Goal: Task Accomplishment & Management: Manage account settings

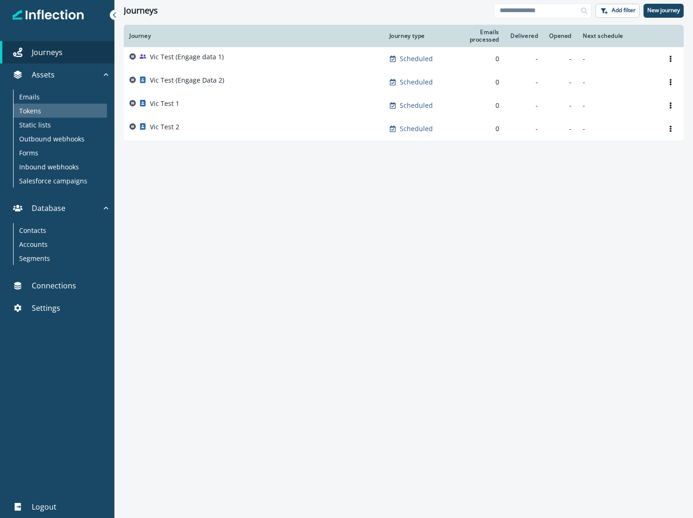
click at [59, 104] on div "Tokens" at bounding box center [60, 111] width 93 height 14
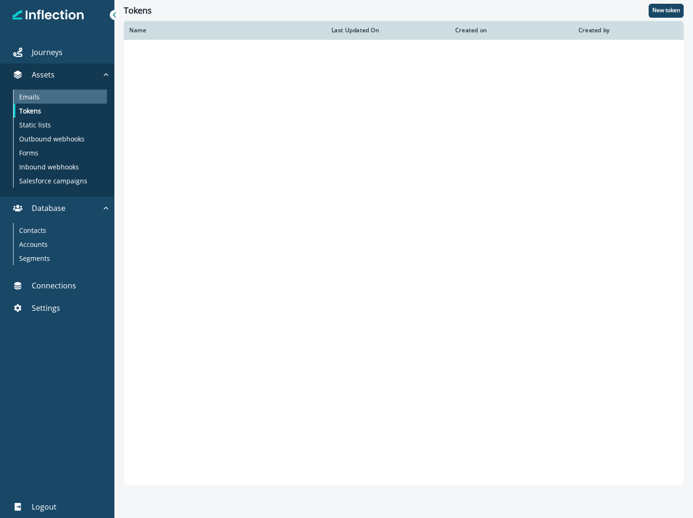
click at [52, 94] on div "Emails" at bounding box center [60, 97] width 93 height 14
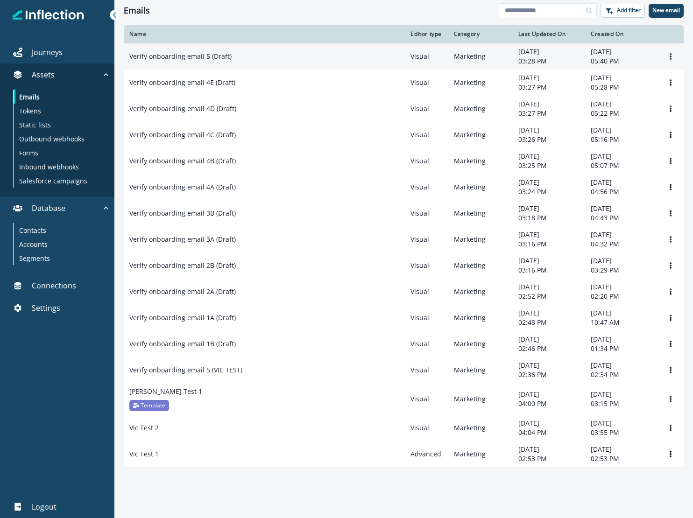
click at [210, 60] on p "Verify onboarding email 5 (Draft)" at bounding box center [180, 56] width 102 height 9
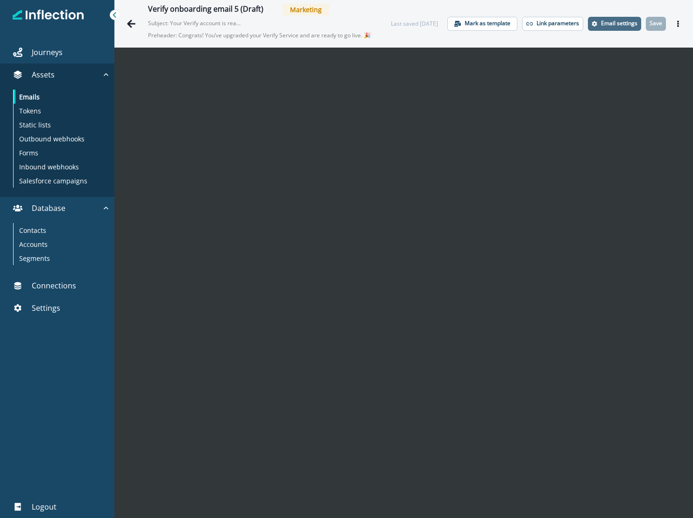
click at [607, 21] on p "Email settings" at bounding box center [619, 23] width 36 height 7
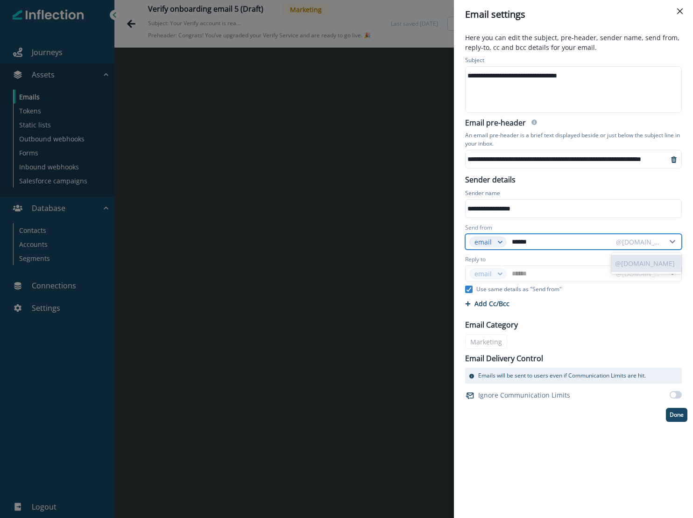
click at [668, 245] on icon at bounding box center [672, 242] width 14 height 7
click at [677, 8] on icon "Close" at bounding box center [680, 11] width 6 height 6
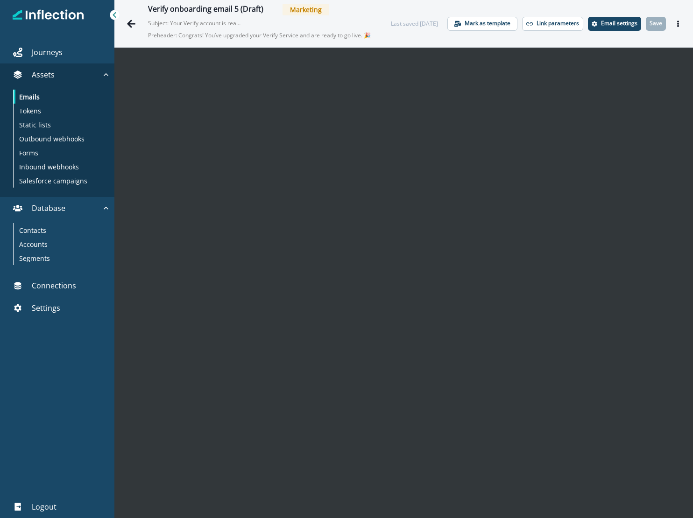
click at [120, 21] on div "Verify onboarding email 5 (Draft) Marketing Subject: Your Verify account is rea…" at bounding box center [403, 23] width 578 height 47
click at [126, 21] on button "Go back" at bounding box center [131, 23] width 19 height 19
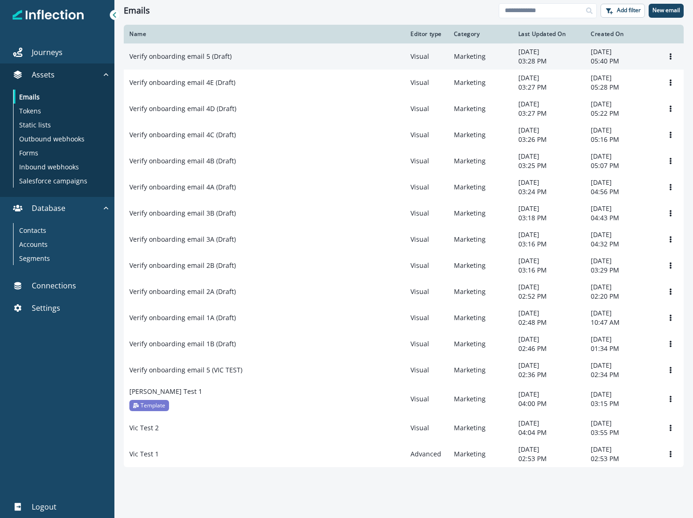
click at [199, 61] on p "Verify onboarding email 5 (Draft)" at bounding box center [180, 56] width 102 height 9
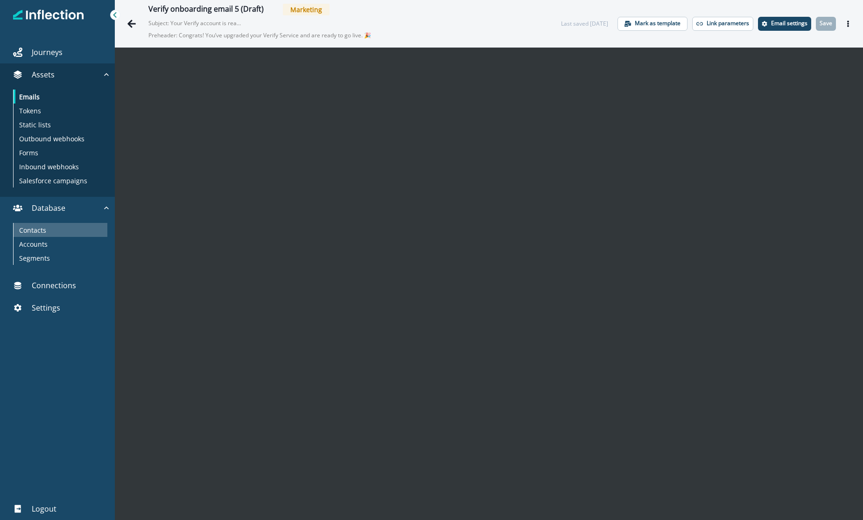
click at [44, 230] on p "Contacts" at bounding box center [32, 230] width 27 height 10
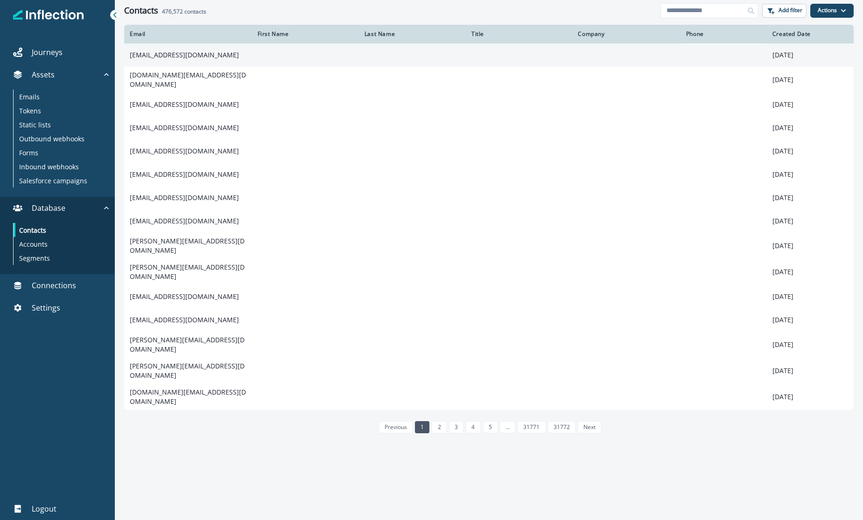
click at [158, 55] on td "thartmann@north-tec.de" at bounding box center [188, 54] width 128 height 23
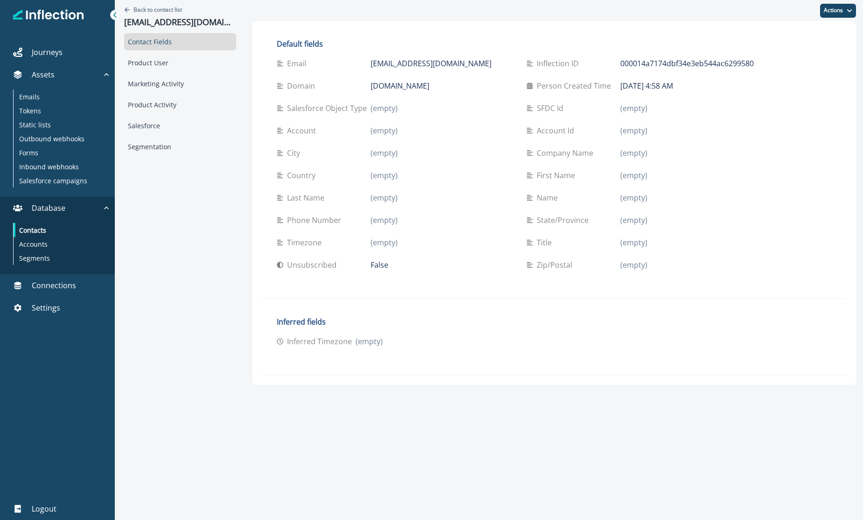
click at [287, 64] on p "Email" at bounding box center [298, 63] width 23 height 11
click at [277, 63] on icon at bounding box center [280, 63] width 7 height 7
click at [34, 118] on div "Static lists" at bounding box center [61, 125] width 94 height 14
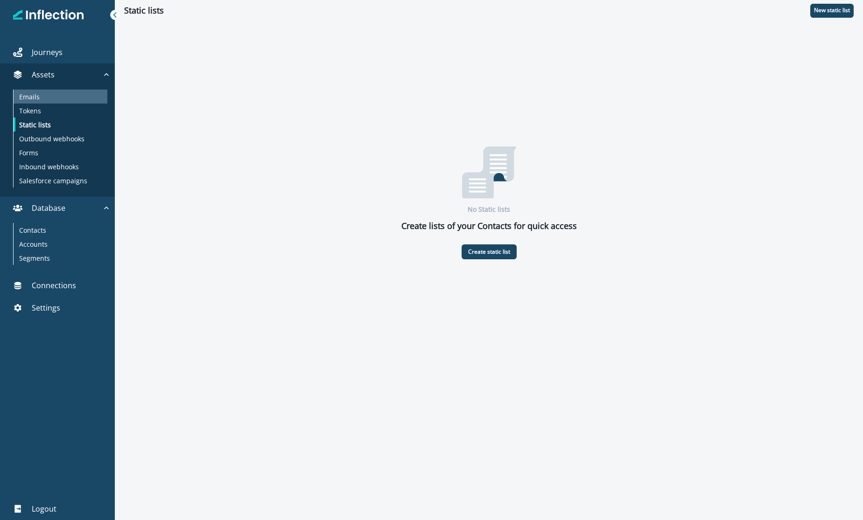
click at [35, 101] on p "Emails" at bounding box center [29, 97] width 21 height 10
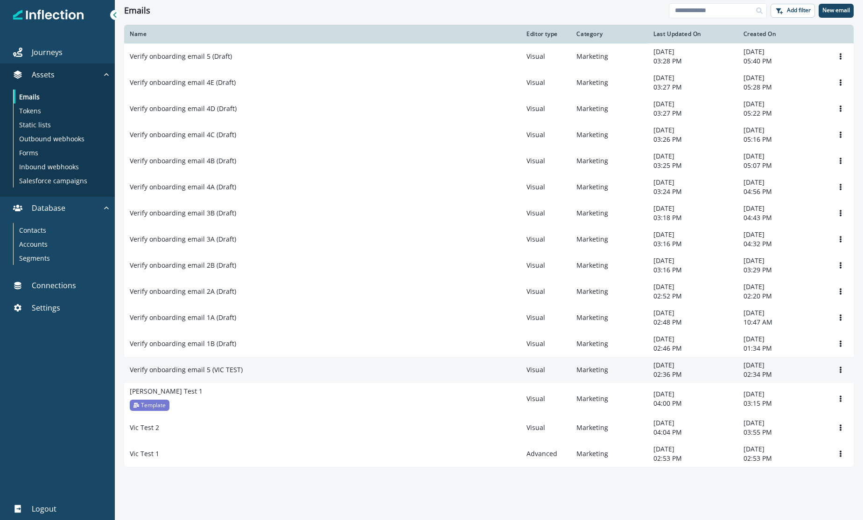
click at [209, 372] on p "Verify onboarding email 5 (VIC TEST)" at bounding box center [186, 369] width 113 height 9
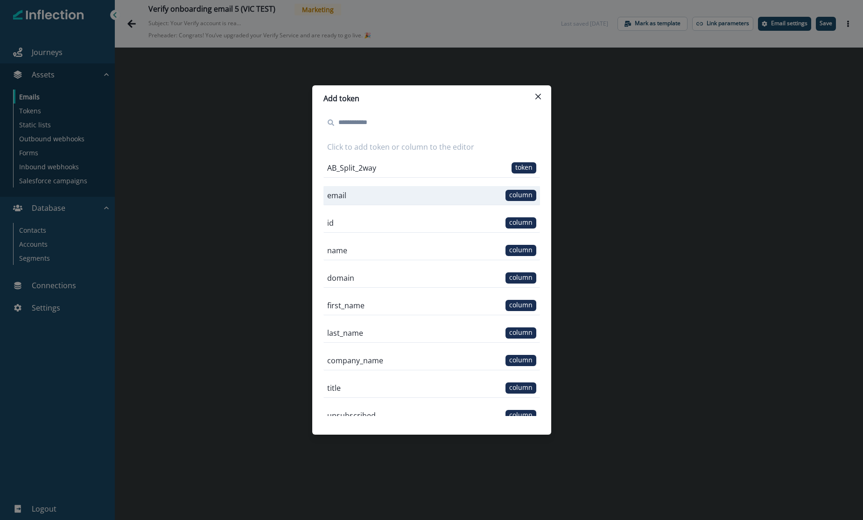
click at [354, 191] on div "email column" at bounding box center [431, 195] width 217 height 19
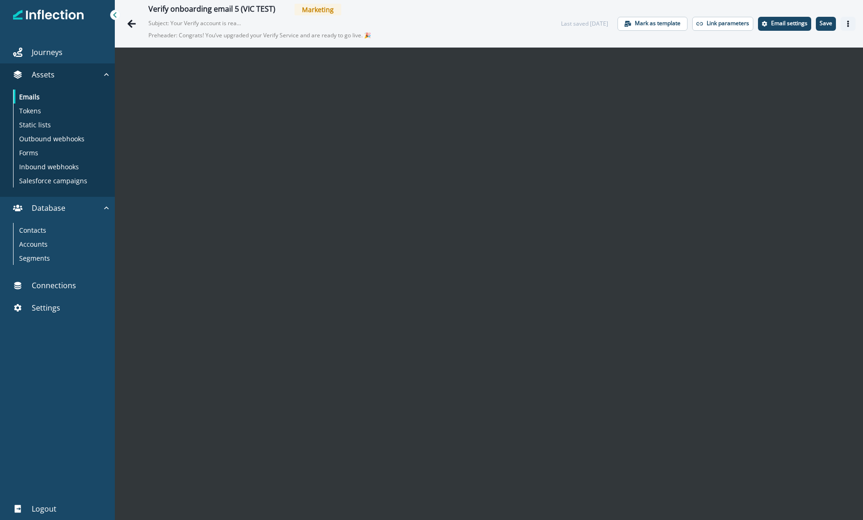
click at [692, 21] on icon "Actions" at bounding box center [848, 24] width 7 height 7
click at [692, 42] on button "Preview" at bounding box center [797, 47] width 104 height 17
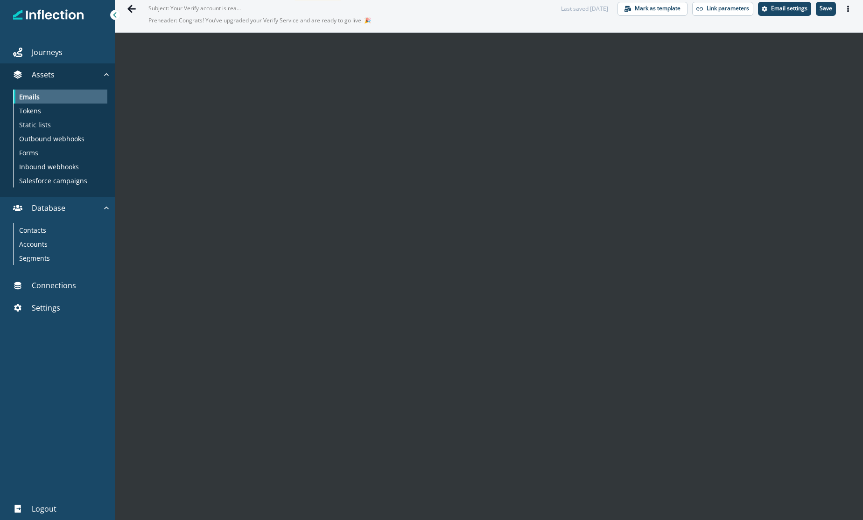
click at [54, 97] on div "Emails" at bounding box center [61, 97] width 94 height 14
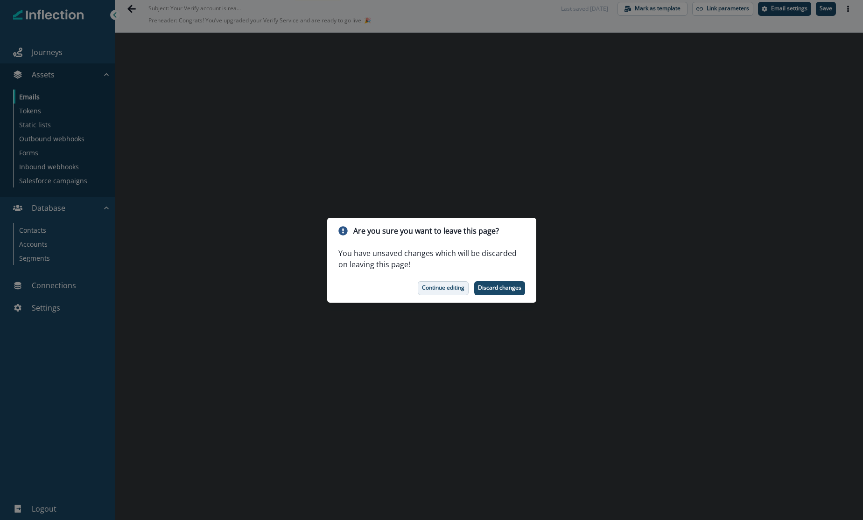
click at [445, 286] on p "Continue editing" at bounding box center [443, 288] width 42 height 7
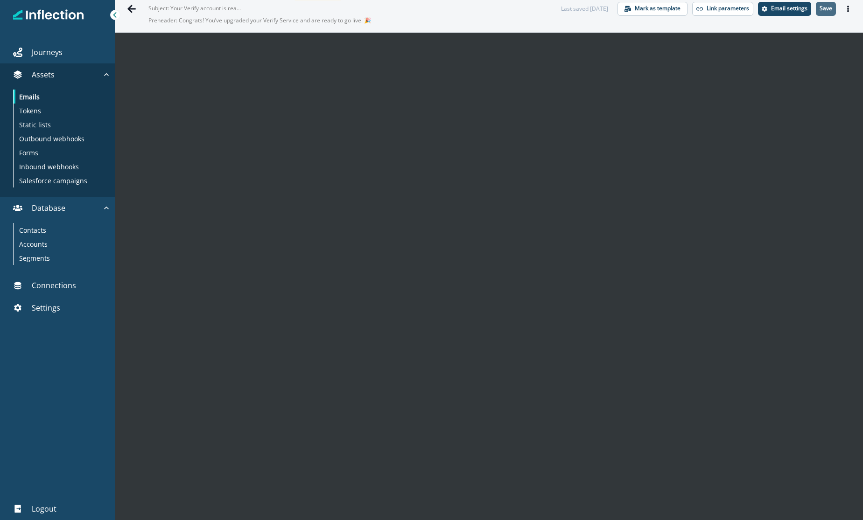
click at [692, 5] on p "Save" at bounding box center [826, 8] width 13 height 7
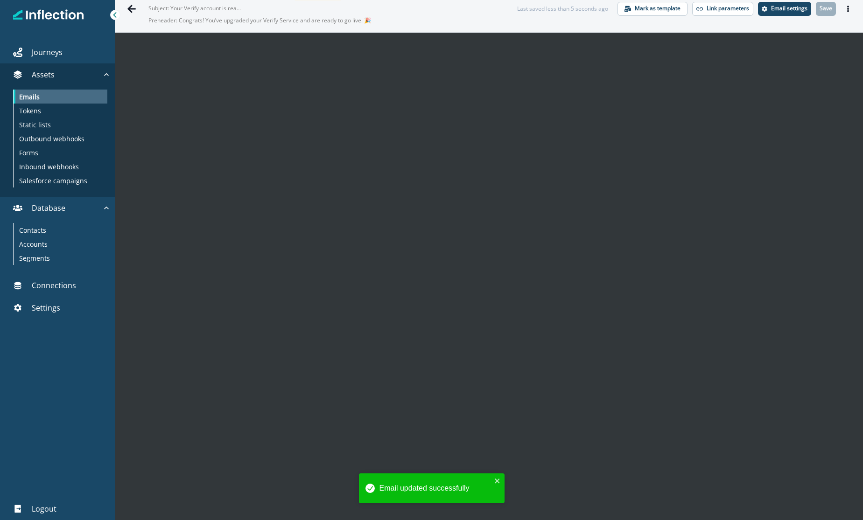
click at [37, 101] on p "Emails" at bounding box center [29, 97] width 21 height 10
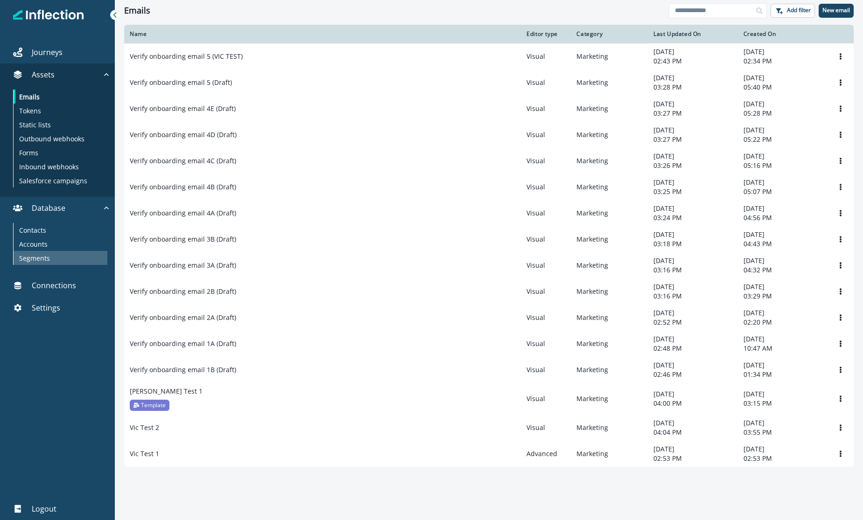
click at [50, 259] on div "Segments" at bounding box center [61, 258] width 94 height 14
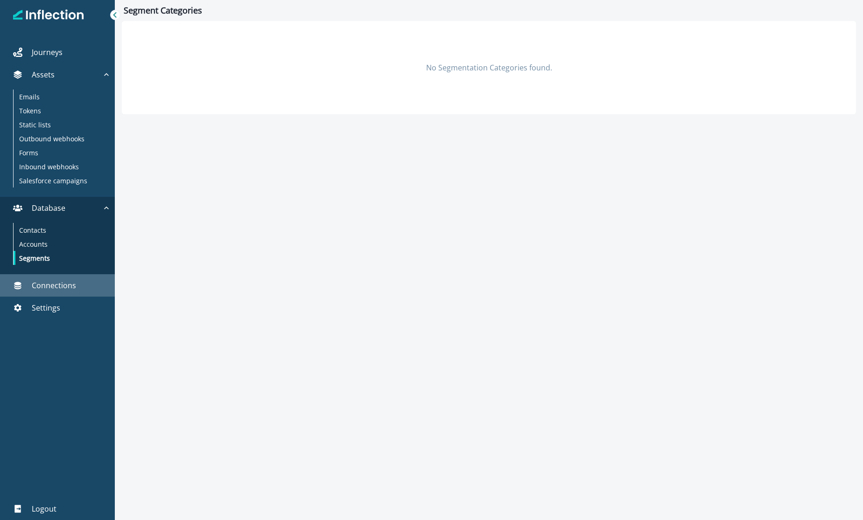
click at [53, 286] on p "Connections" at bounding box center [54, 285] width 44 height 11
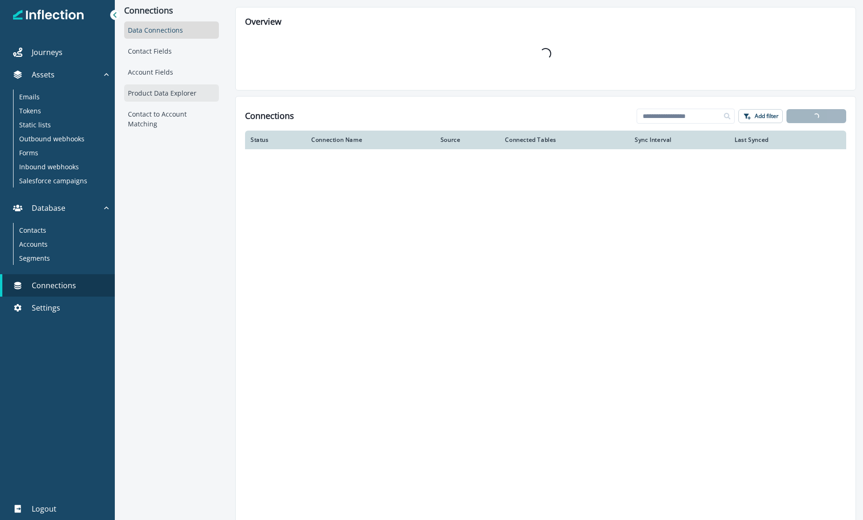
click at [151, 90] on div "Product Data Explorer" at bounding box center [171, 92] width 95 height 17
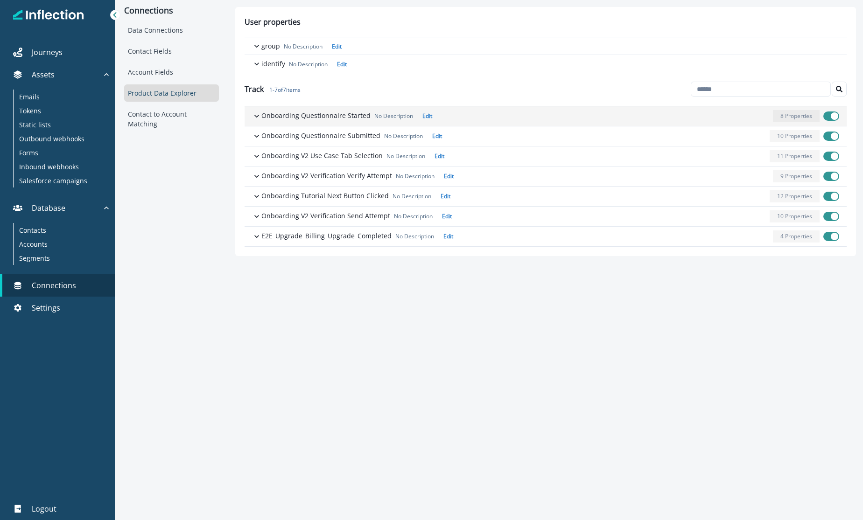
click at [257, 119] on icon "button" at bounding box center [256, 116] width 9 height 9
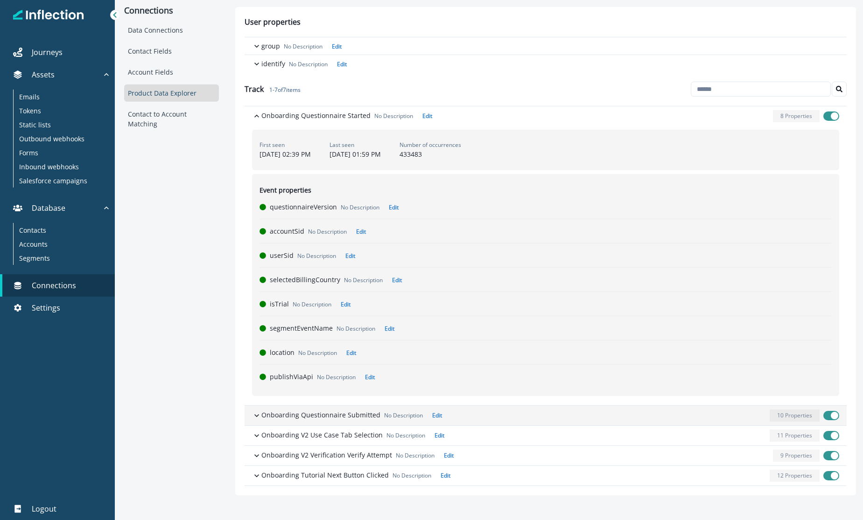
click at [253, 415] on icon "button" at bounding box center [256, 415] width 9 height 9
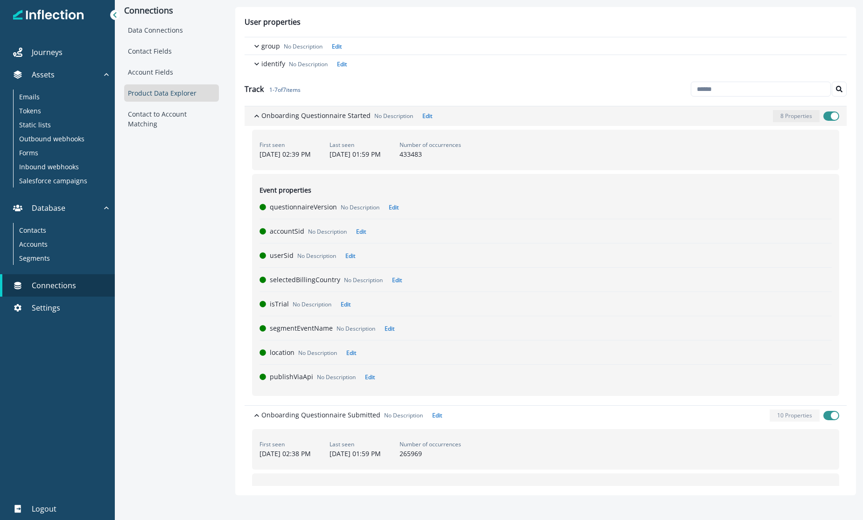
click at [260, 115] on icon "button" at bounding box center [256, 116] width 9 height 9
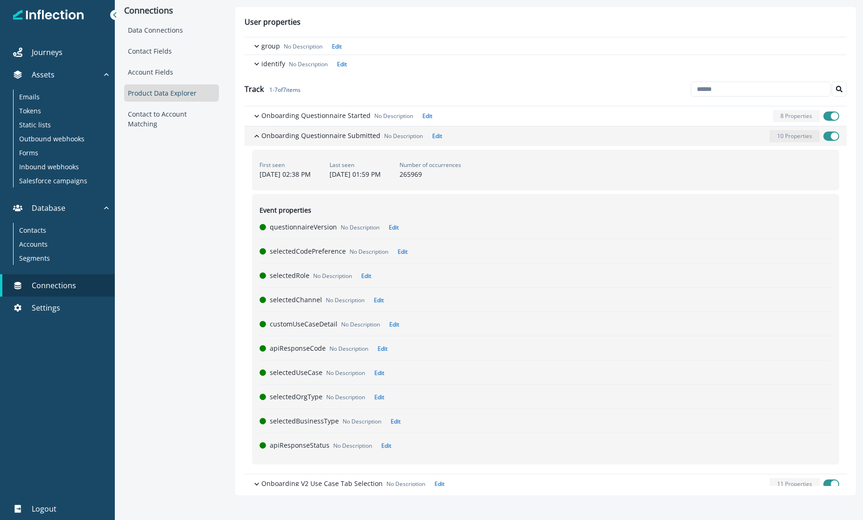
click at [257, 136] on icon "button" at bounding box center [256, 136] width 5 height 3
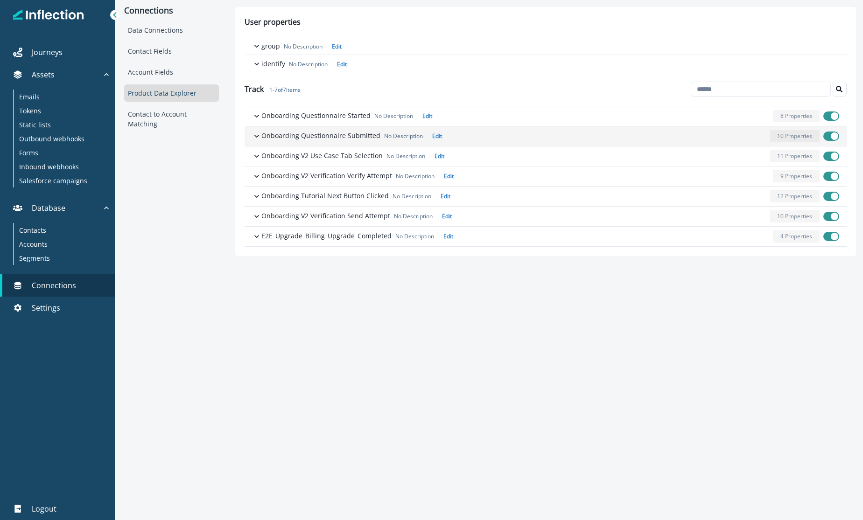
click at [257, 136] on icon "button" at bounding box center [256, 136] width 5 height 3
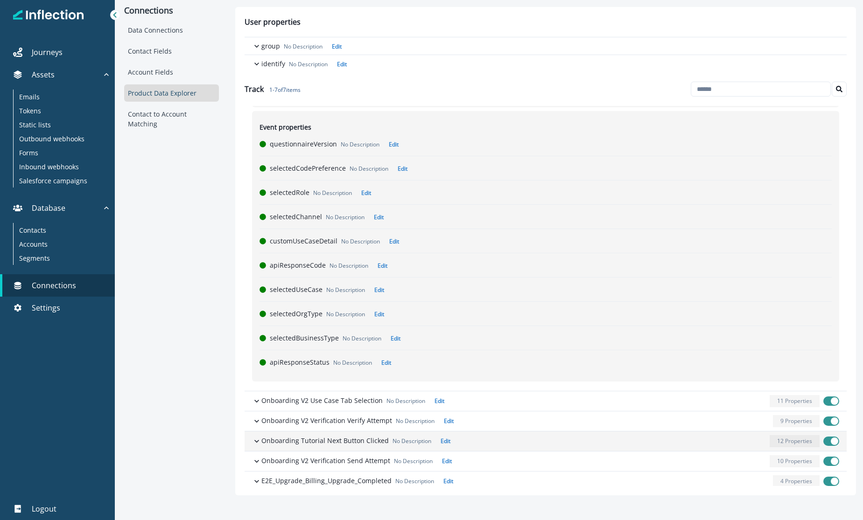
scroll to position [85, 0]
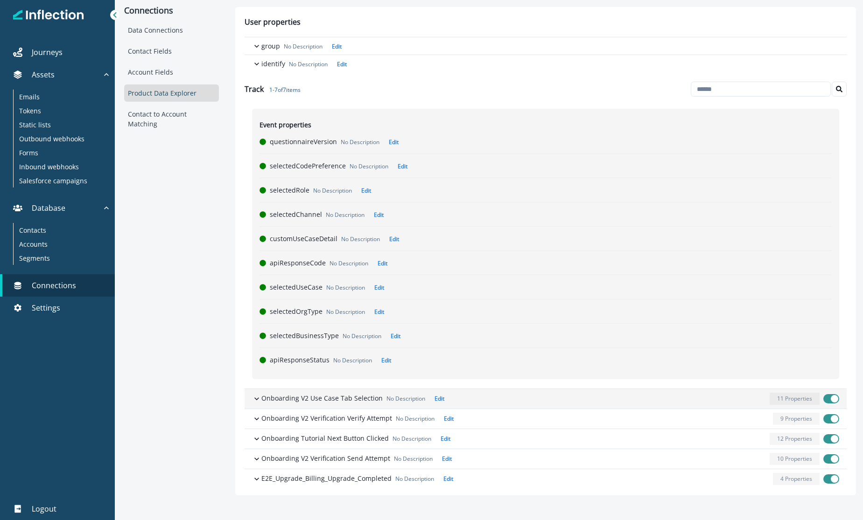
click at [257, 398] on icon "button" at bounding box center [256, 398] width 9 height 9
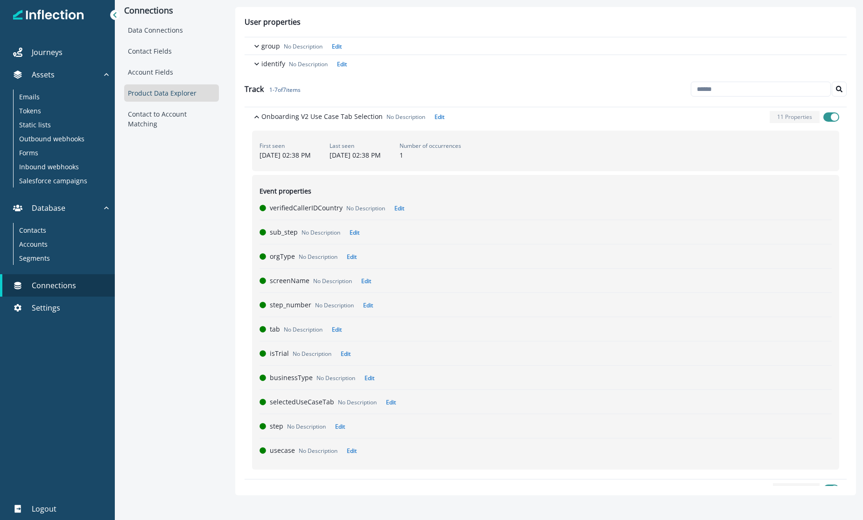
scroll to position [368, 0]
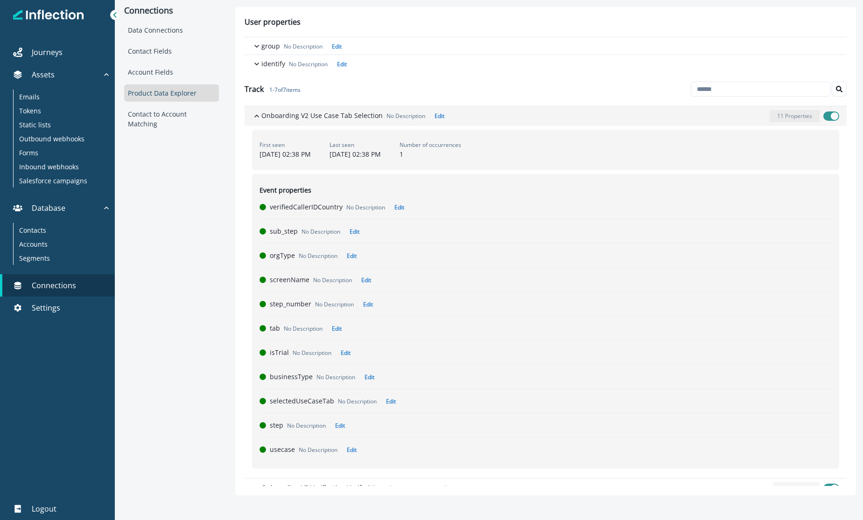
click at [254, 117] on icon "button" at bounding box center [256, 116] width 9 height 9
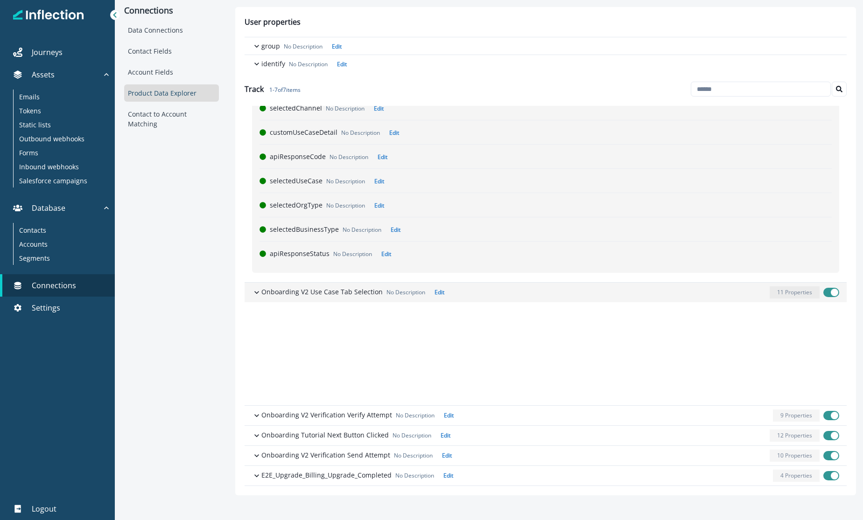
scroll to position [89, 0]
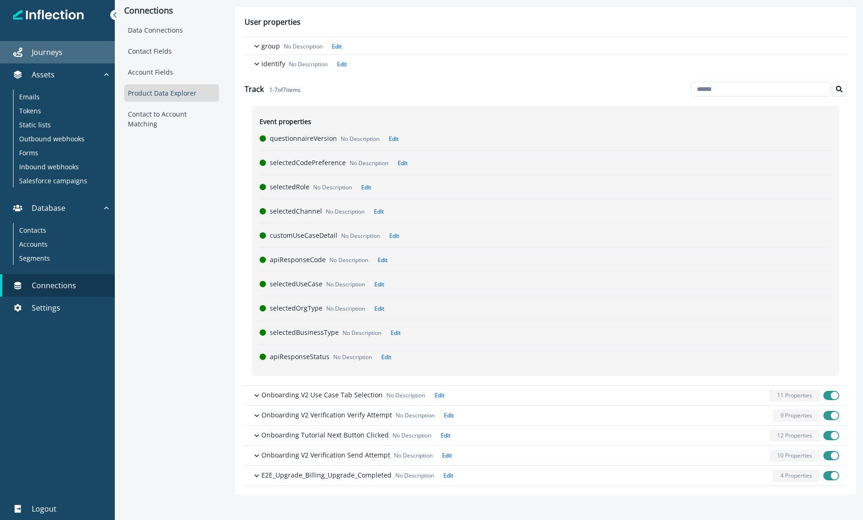
click at [48, 52] on p "Journeys" at bounding box center [47, 52] width 31 height 11
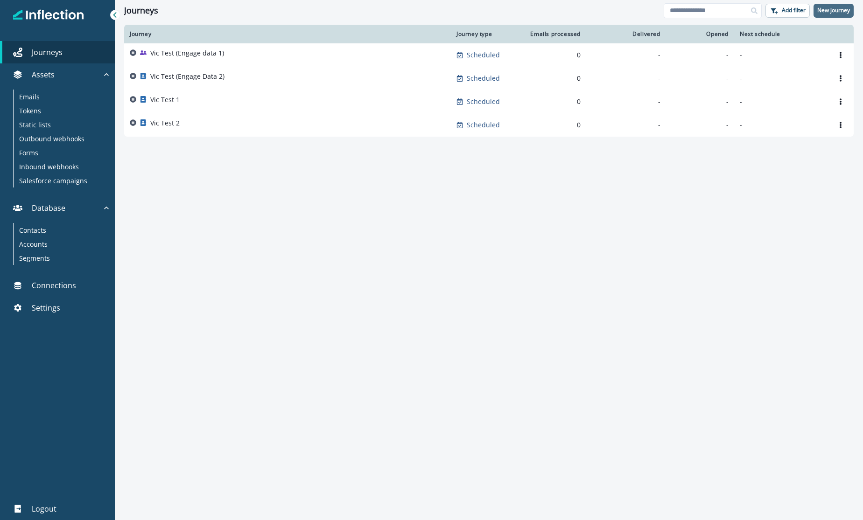
click at [692, 7] on p "New journey" at bounding box center [833, 10] width 33 height 7
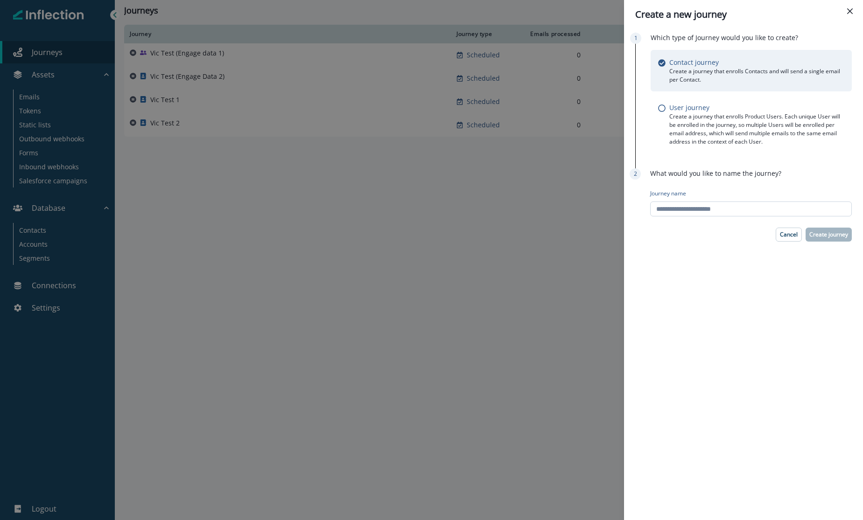
click at [692, 209] on input "Journey name" at bounding box center [751, 209] width 202 height 15
drag, startPoint x: 703, startPoint y: 209, endPoint x: 644, endPoint y: 210, distance: 59.3
click at [644, 210] on div "**********" at bounding box center [743, 195] width 217 height 52
type input "**********"
click at [692, 232] on p "Cancel" at bounding box center [789, 235] width 18 height 7
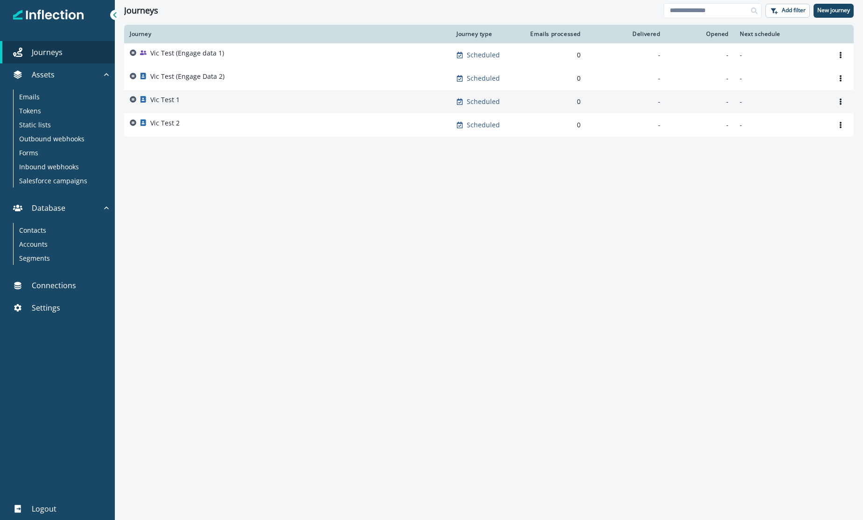
click at [164, 99] on p "Vic Test 1" at bounding box center [164, 99] width 29 height 9
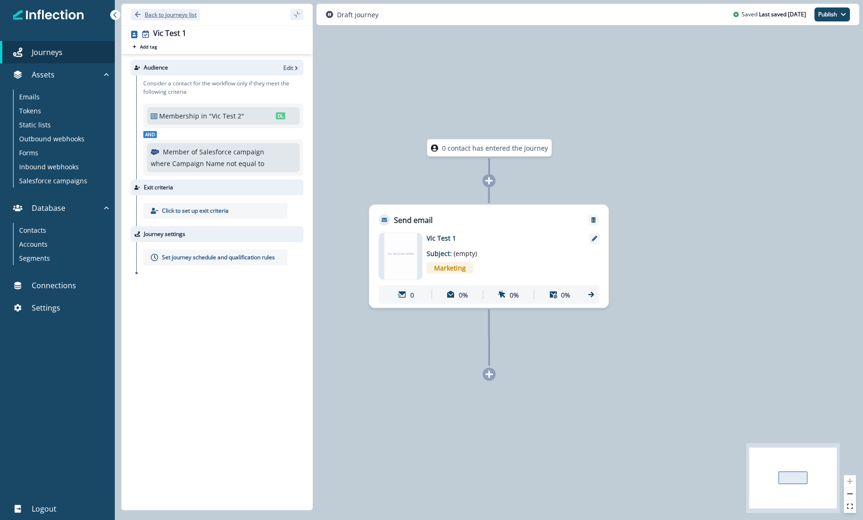
click at [142, 11] on button "Back to journeys list" at bounding box center [166, 15] width 70 height 12
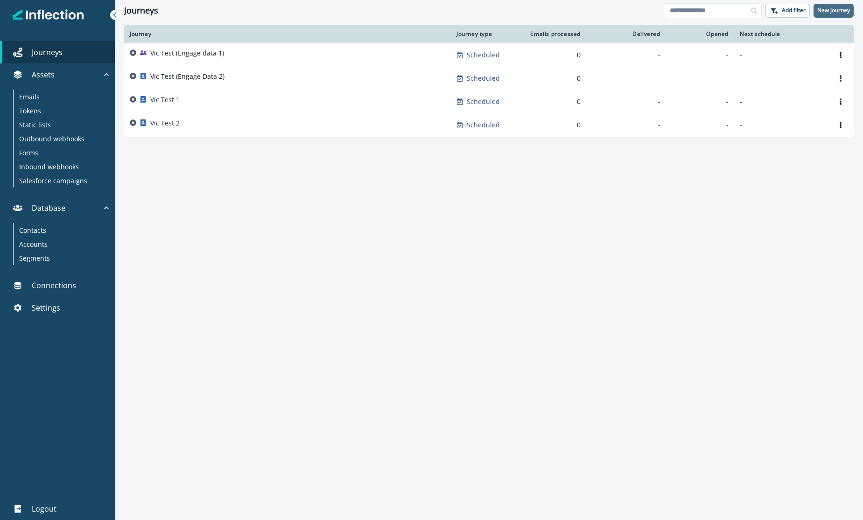
click at [692, 9] on p "New journey" at bounding box center [833, 10] width 33 height 7
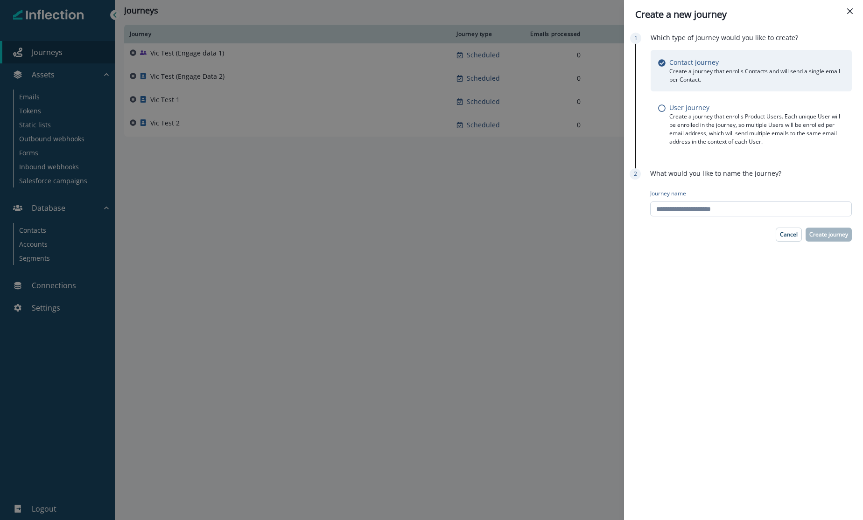
click at [692, 202] on input "Journey name" at bounding box center [751, 209] width 202 height 15
paste input "**********"
type input "**********"
click at [692, 236] on p "Create journey" at bounding box center [828, 235] width 39 height 7
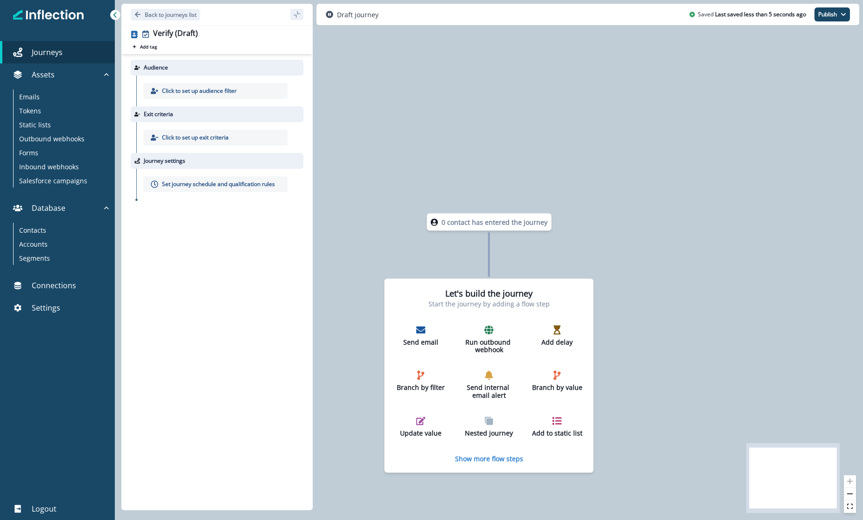
click at [188, 96] on div "Click to set up audience filter" at bounding box center [215, 91] width 144 height 16
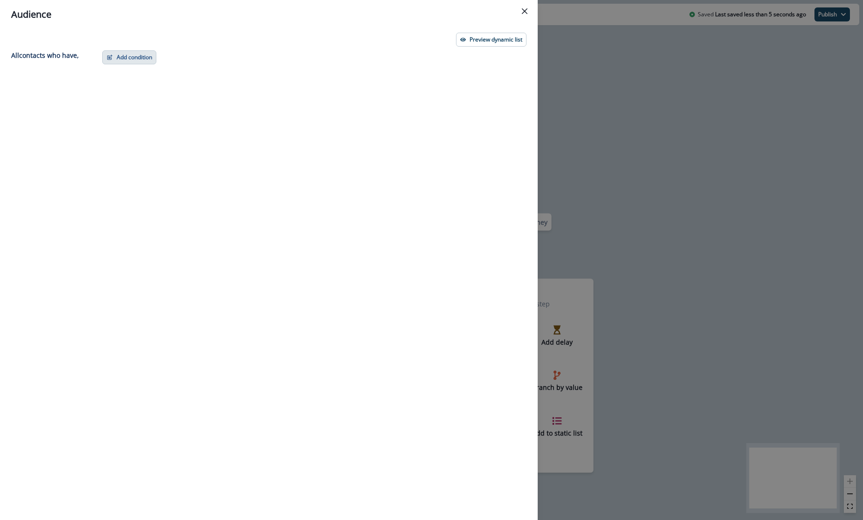
click at [136, 56] on button "Add condition" at bounding box center [129, 57] width 54 height 14
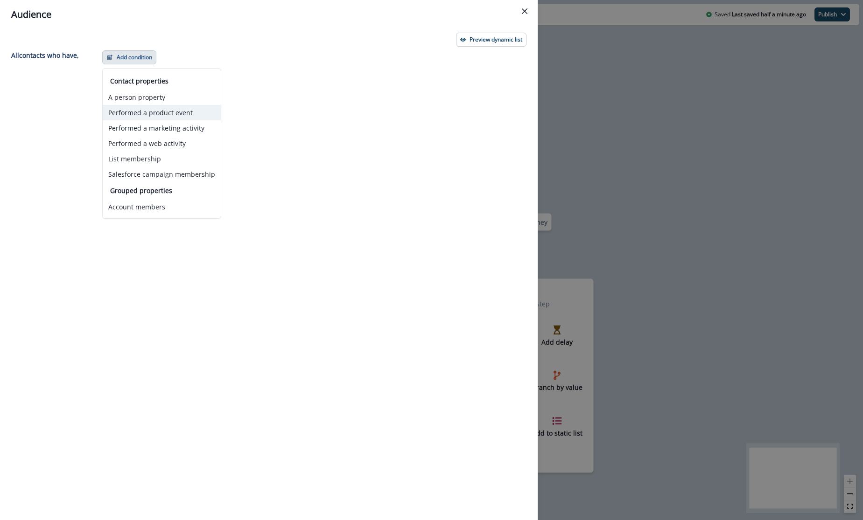
click at [132, 113] on button "Performed a product event" at bounding box center [162, 112] width 118 height 15
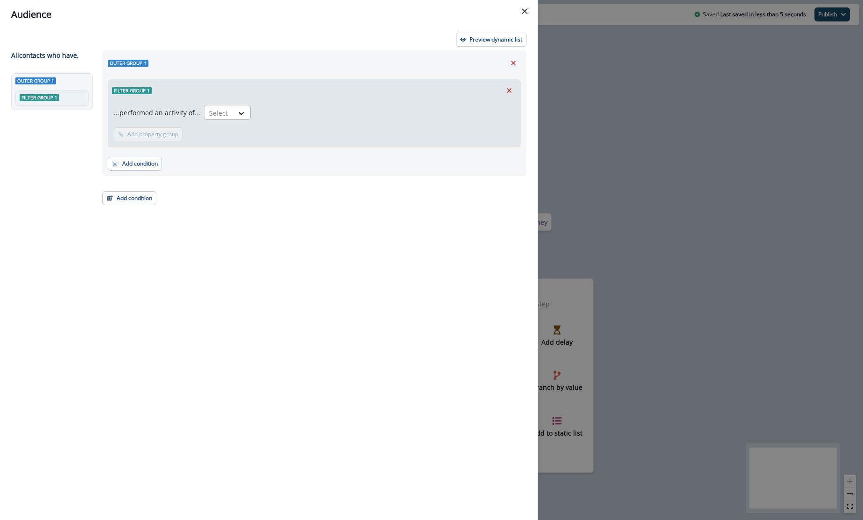
click at [226, 116] on div "Select" at bounding box center [218, 112] width 29 height 15
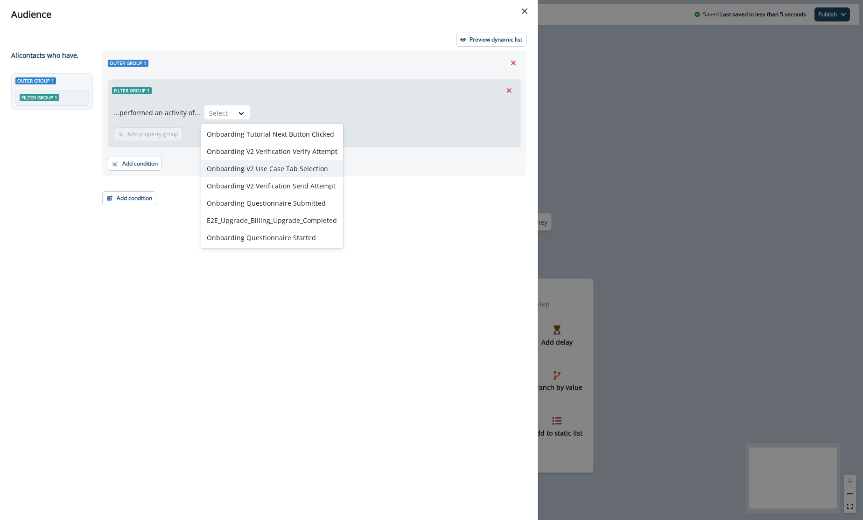
click at [288, 173] on div "Onboarding V2 Use Case Tab Selection" at bounding box center [272, 168] width 142 height 17
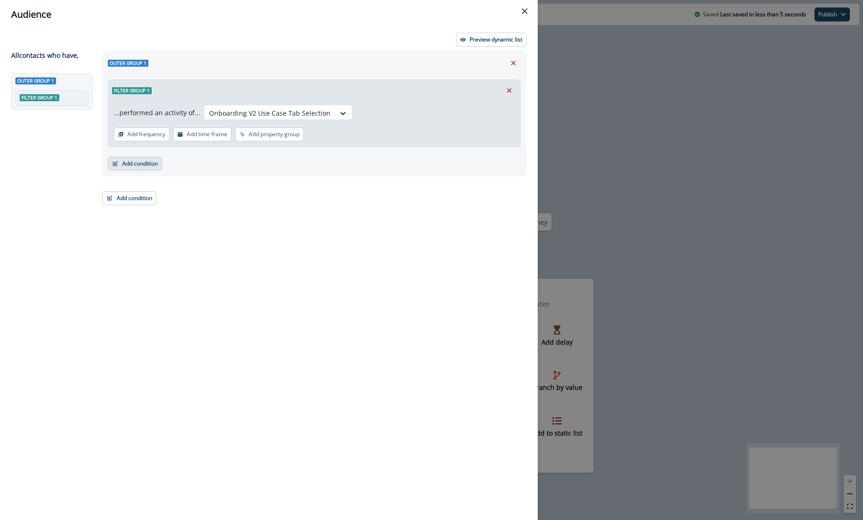
click at [146, 160] on button "Add condition" at bounding box center [135, 164] width 54 height 14
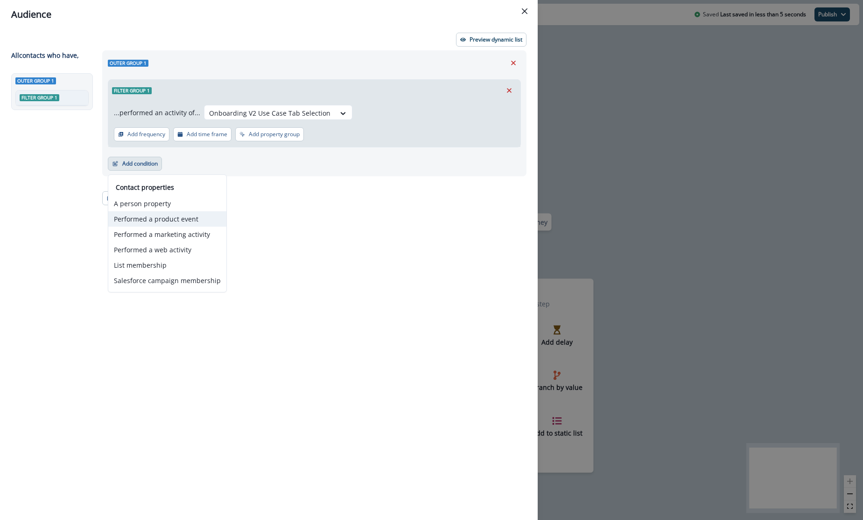
click at [164, 217] on button "Performed a product event" at bounding box center [167, 218] width 118 height 15
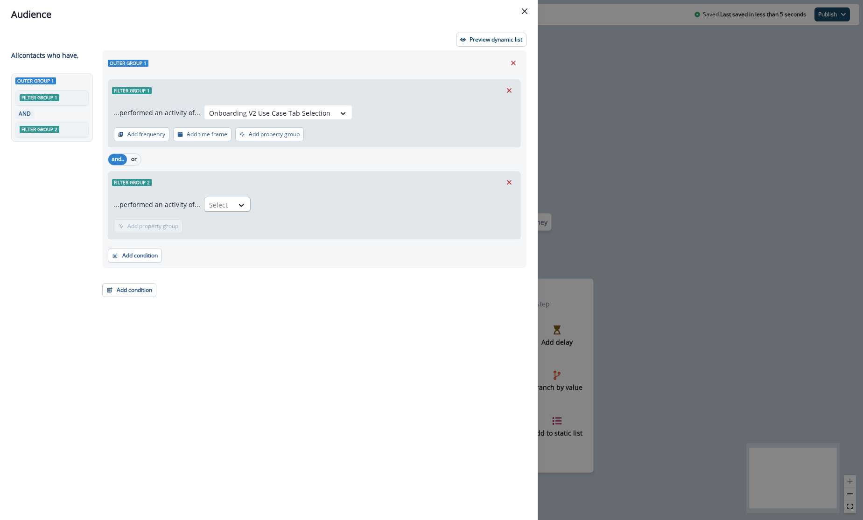
click at [223, 203] on div at bounding box center [219, 205] width 20 height 12
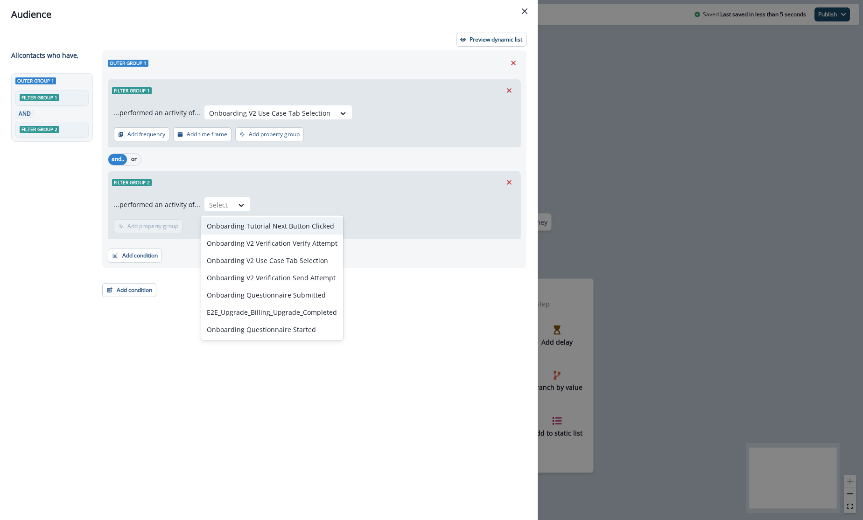
click at [295, 191] on div "Filter group 2" at bounding box center [314, 182] width 412 height 21
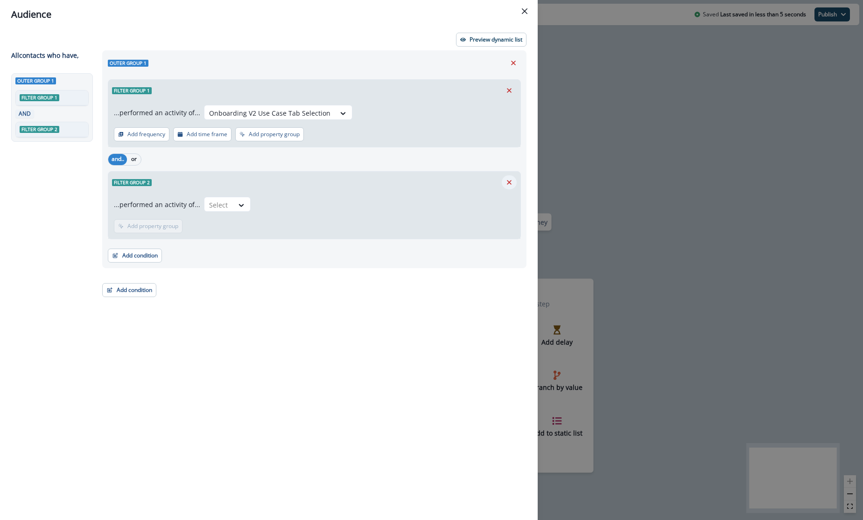
click at [512, 180] on icon "Remove" at bounding box center [509, 182] width 8 height 8
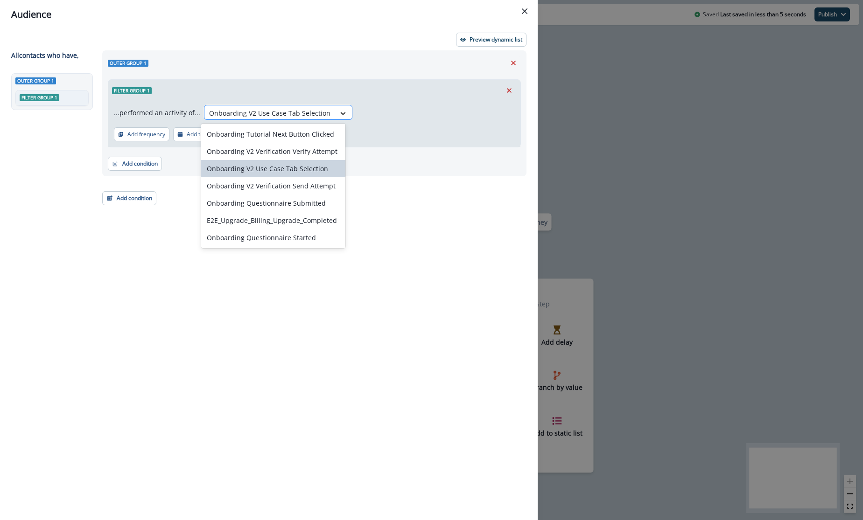
click at [341, 111] on div at bounding box center [343, 113] width 16 height 9
click at [316, 168] on div "Onboarding V2 Use Case Tab Selection" at bounding box center [273, 168] width 145 height 17
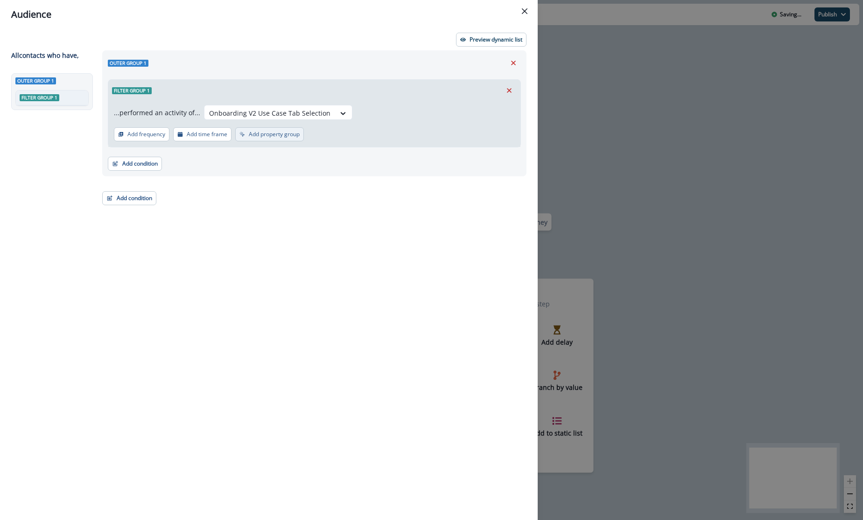
click at [276, 131] on p "Add property group" at bounding box center [274, 134] width 51 height 7
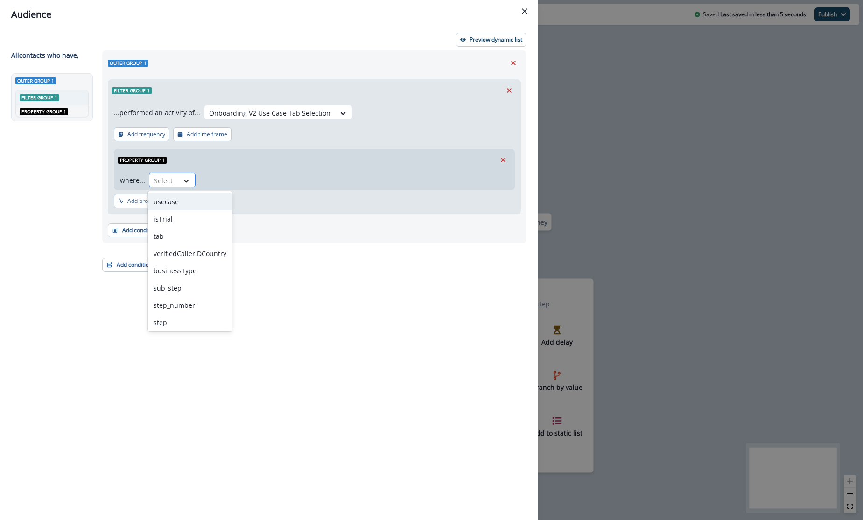
click at [180, 178] on div at bounding box center [186, 180] width 16 height 9
click at [186, 200] on div "usecase" at bounding box center [190, 201] width 84 height 17
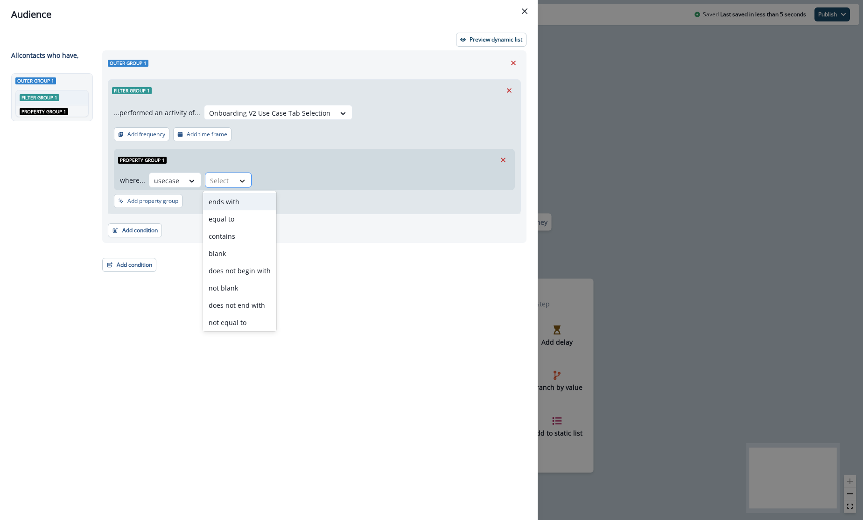
click at [235, 179] on div at bounding box center [242, 180] width 16 height 9
click at [222, 199] on div "contains" at bounding box center [239, 199] width 73 height 17
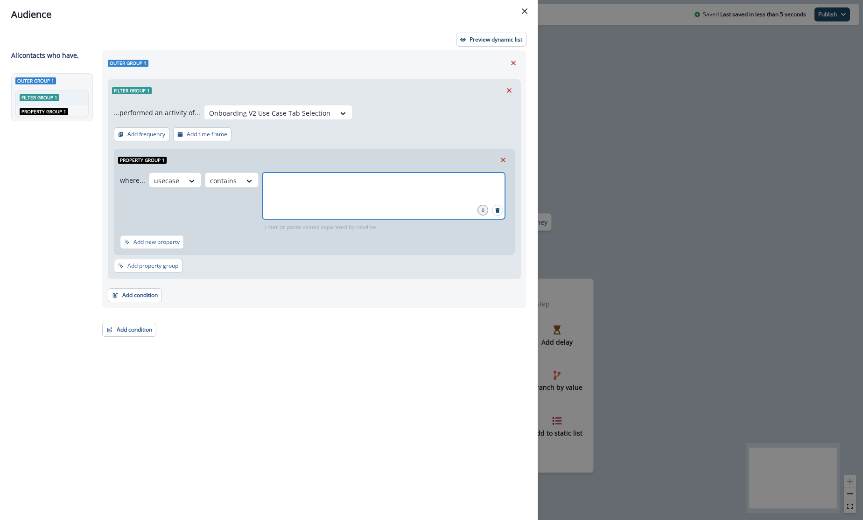
click at [279, 188] on input "text" at bounding box center [384, 184] width 240 height 19
type input "******"
click at [427, 253] on div "where... usecase contains verify 1 Enter or paste values separated by newline A…" at bounding box center [314, 213] width 400 height 84
click at [300, 363] on div "Outer group 1 Filter group 1 ...performed an activity of... Onboarding V2 Use C…" at bounding box center [312, 268] width 430 height 436
click at [474, 38] on p "Preview dynamic list" at bounding box center [496, 39] width 53 height 7
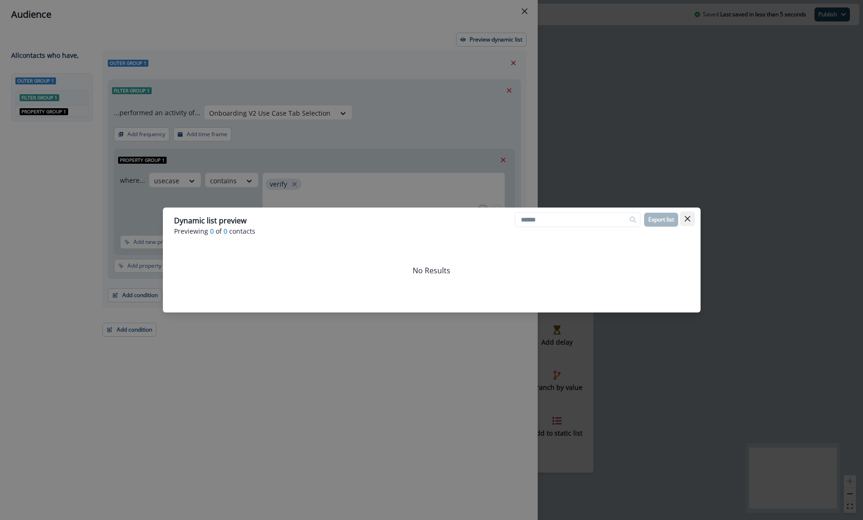
click at [692, 214] on button "Close" at bounding box center [687, 218] width 15 height 15
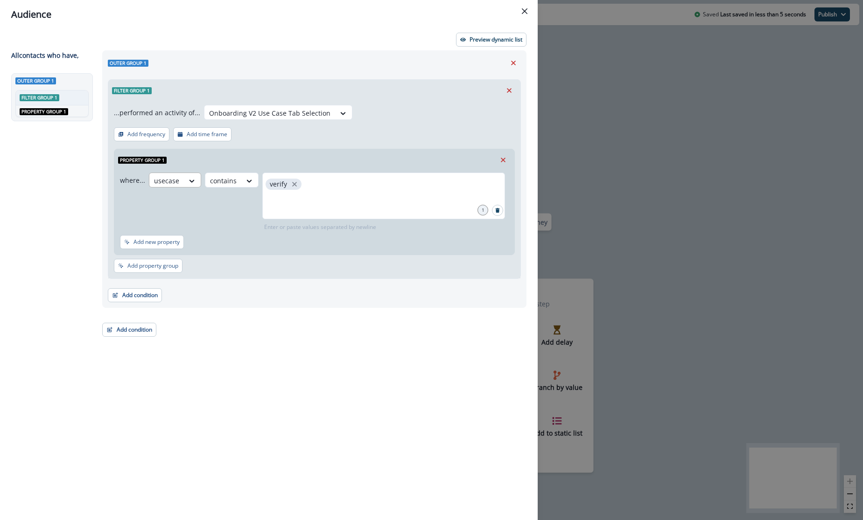
click at [177, 183] on div "usecase" at bounding box center [166, 180] width 35 height 15
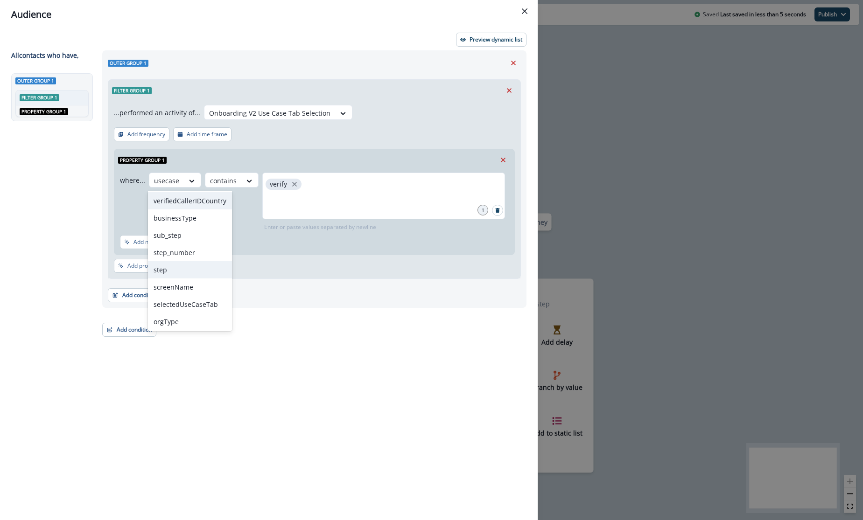
scroll to position [54, 0]
click at [187, 304] on div "selectedUseCaseTab" at bounding box center [190, 303] width 84 height 17
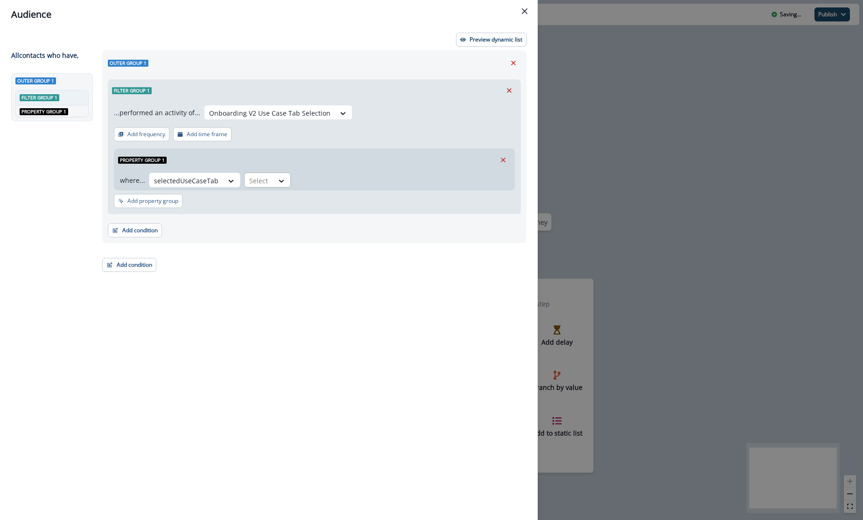
click at [265, 178] on div at bounding box center [259, 181] width 20 height 12
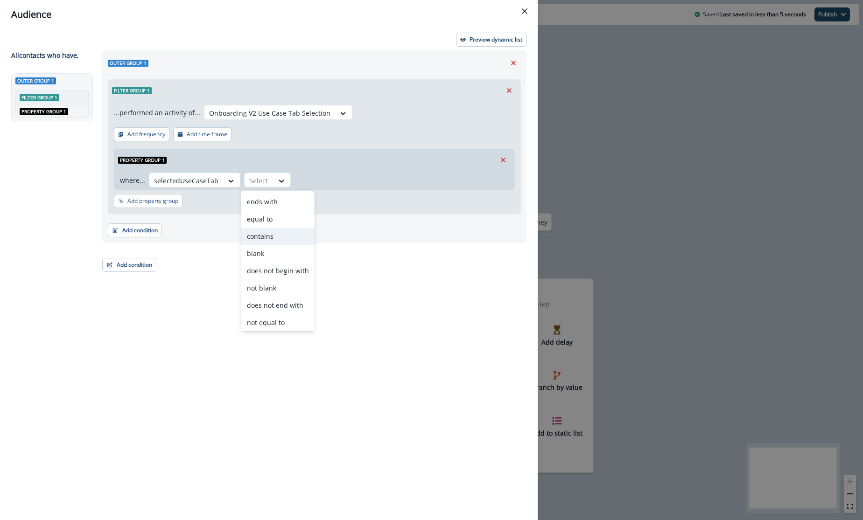
click at [265, 240] on div "contains" at bounding box center [277, 236] width 73 height 17
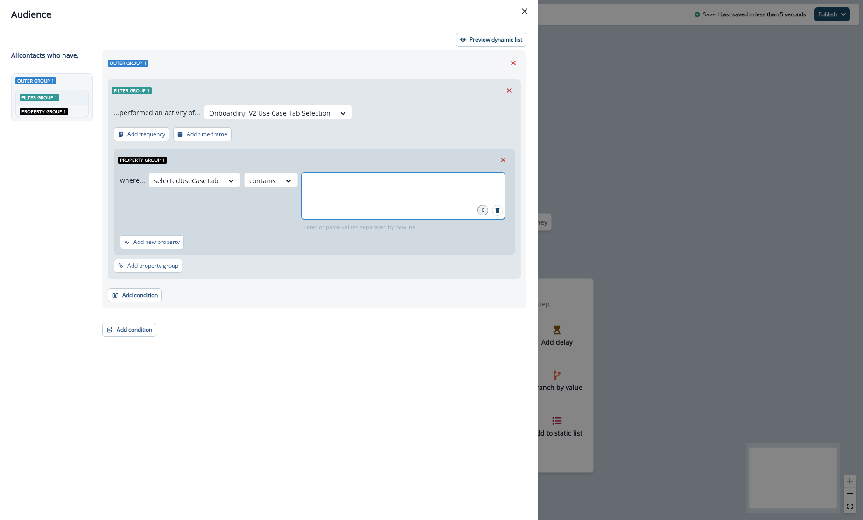
click at [315, 190] on input "text" at bounding box center [403, 184] width 201 height 19
type input "*"
type input "******"
click at [483, 45] on button "Preview dynamic list" at bounding box center [491, 40] width 70 height 14
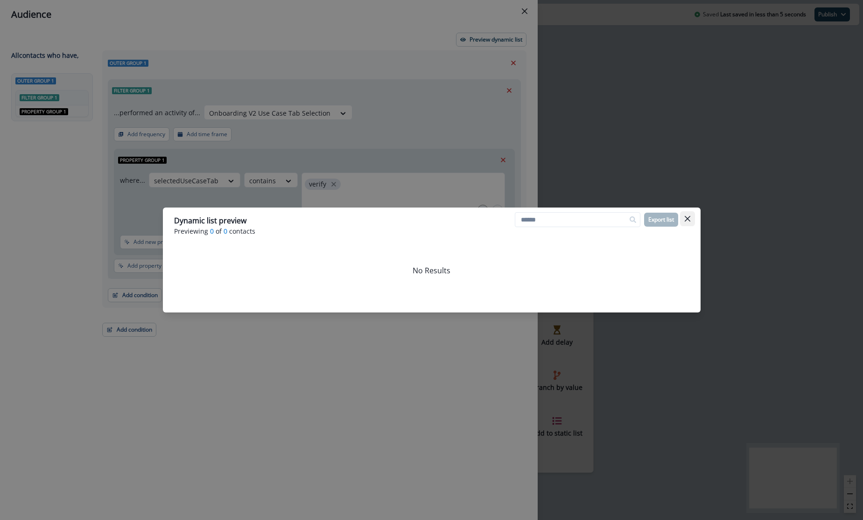
click at [689, 217] on icon "Close" at bounding box center [687, 219] width 6 height 6
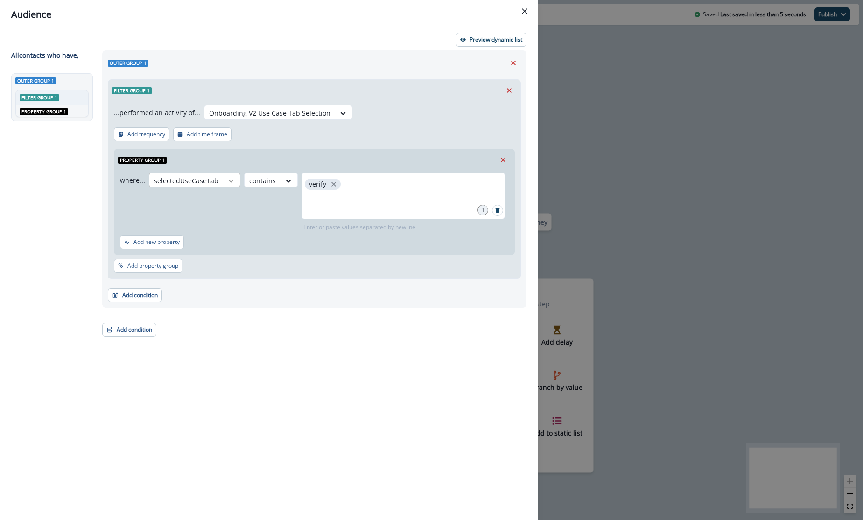
click at [227, 178] on icon at bounding box center [231, 180] width 8 height 9
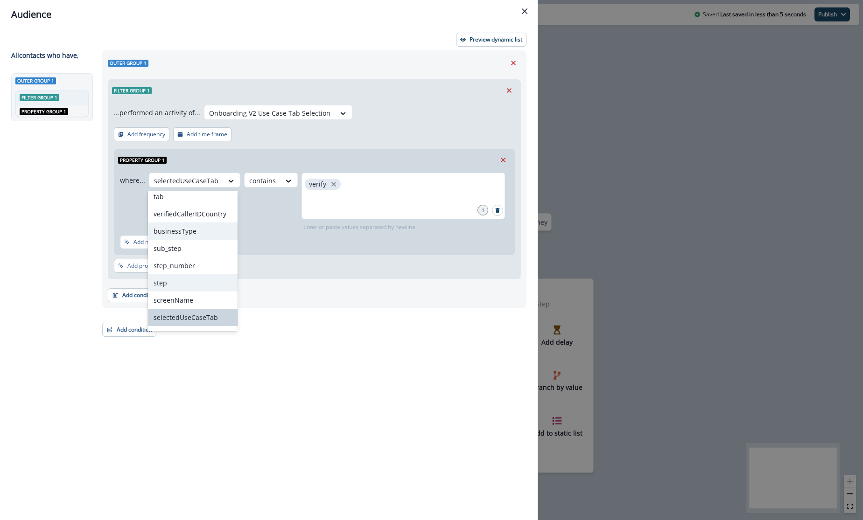
scroll to position [0, 0]
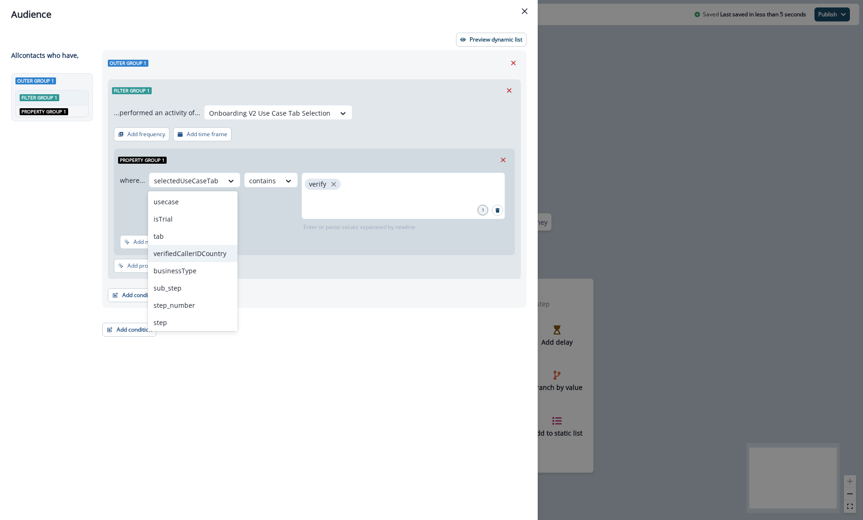
click at [275, 212] on div "where... verifiedCallerIDCountry, 4 of 11. 11 results available. Use Up and Dow…" at bounding box center [312, 202] width 385 height 59
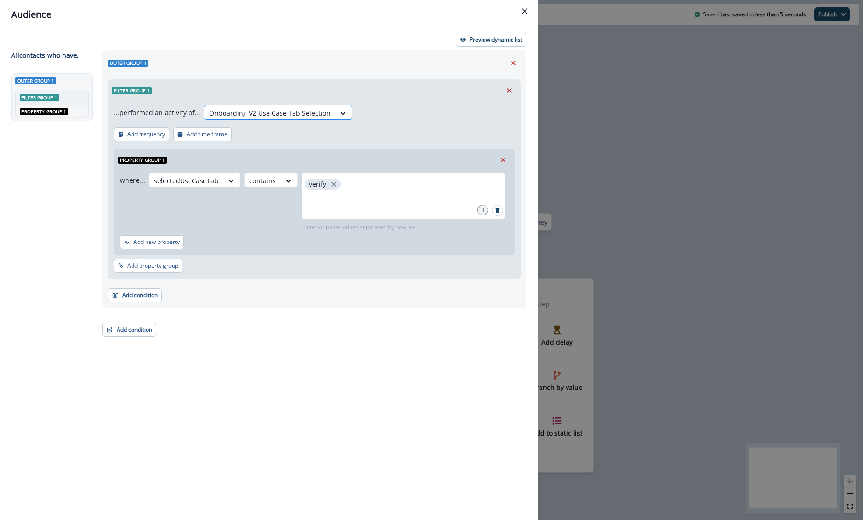
click at [313, 109] on div at bounding box center [269, 113] width 121 height 12
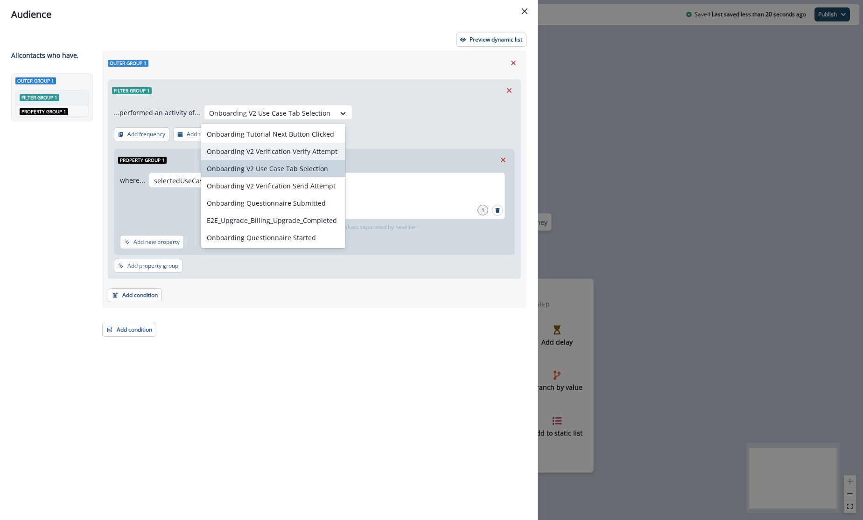
click at [376, 62] on div "Outer group 1" at bounding box center [314, 63] width 413 height 14
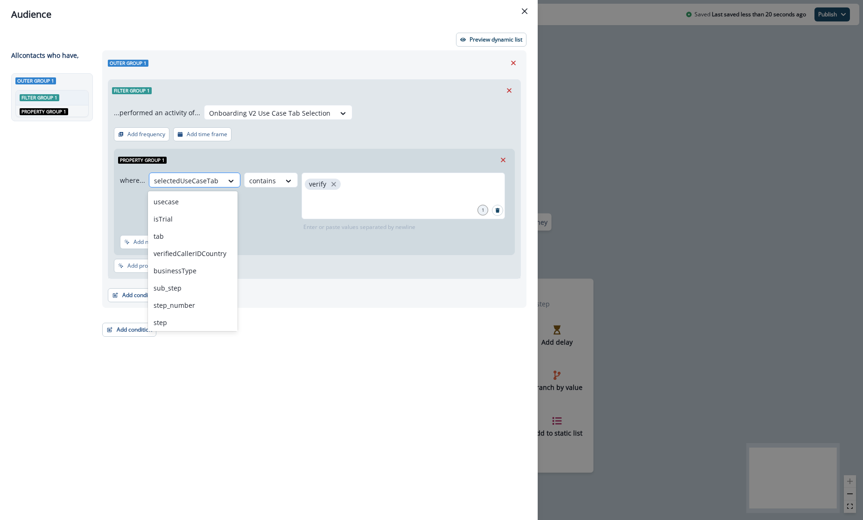
click at [217, 183] on div "selectedUseCaseTab" at bounding box center [186, 180] width 74 height 15
click at [189, 204] on div "usecase" at bounding box center [193, 201] width 90 height 17
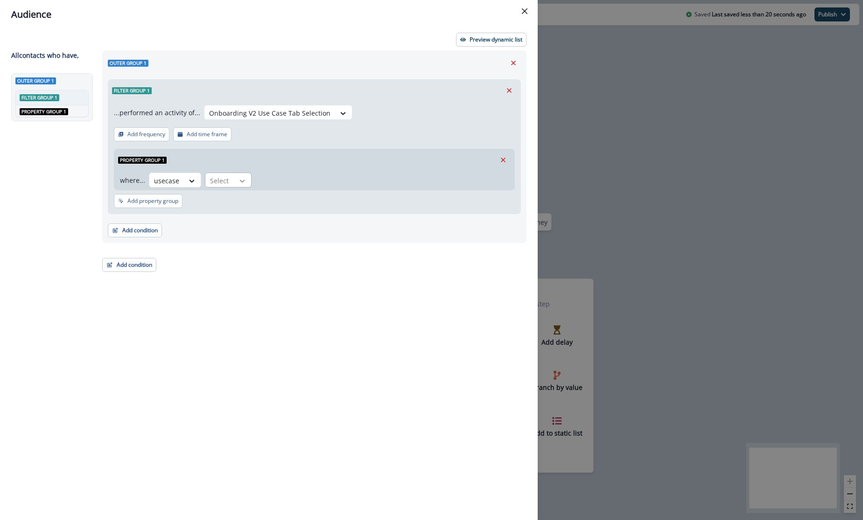
click at [235, 176] on div at bounding box center [242, 180] width 16 height 9
click at [235, 237] on div "contains" at bounding box center [239, 236] width 73 height 17
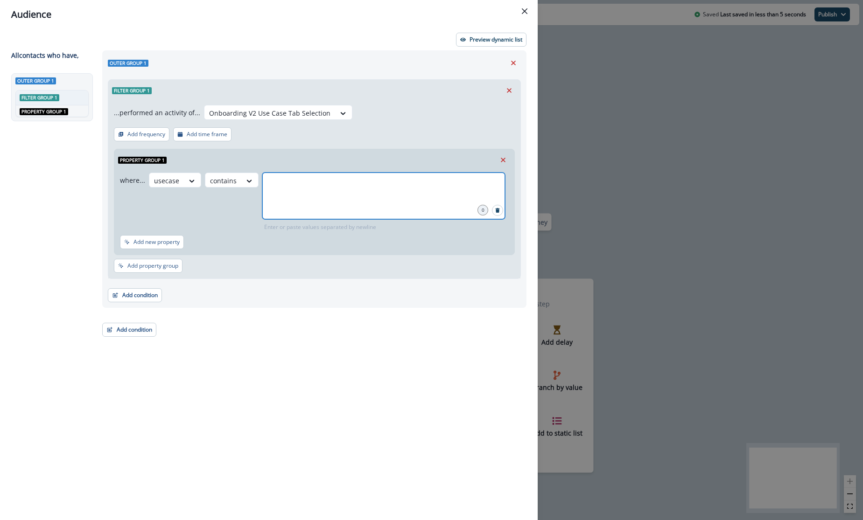
click at [329, 183] on input "text" at bounding box center [384, 184] width 240 height 19
type input "******"
click at [485, 39] on p "Preview dynamic list" at bounding box center [496, 39] width 53 height 7
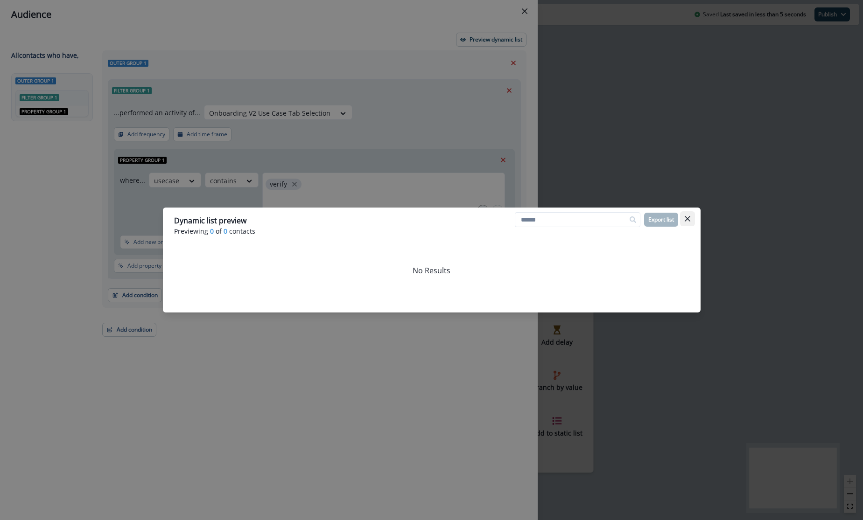
click at [687, 224] on button "Close" at bounding box center [687, 218] width 15 height 15
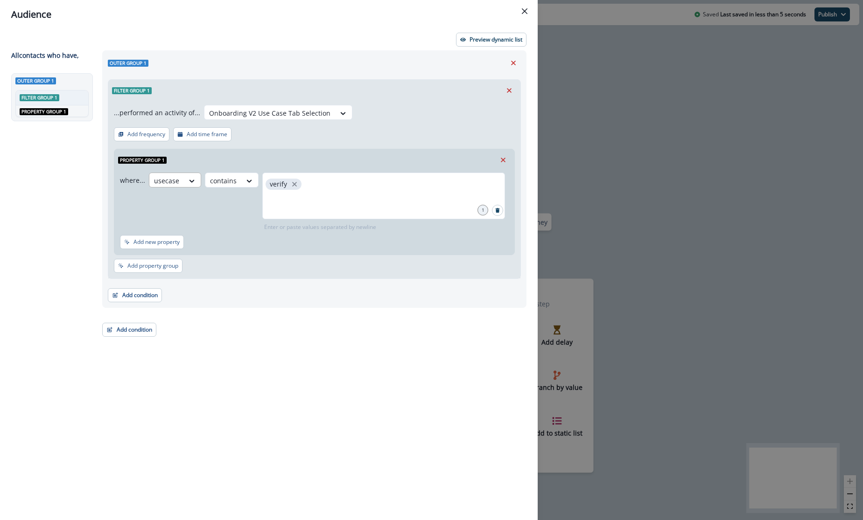
click at [175, 178] on div at bounding box center [166, 181] width 25 height 12
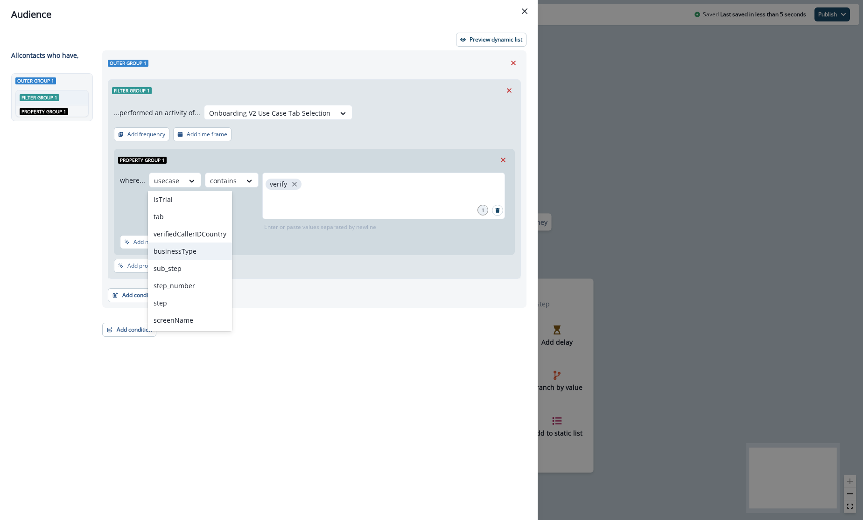
scroll to position [54, 0]
click at [190, 302] on div "selectedUseCaseTab" at bounding box center [190, 303] width 84 height 17
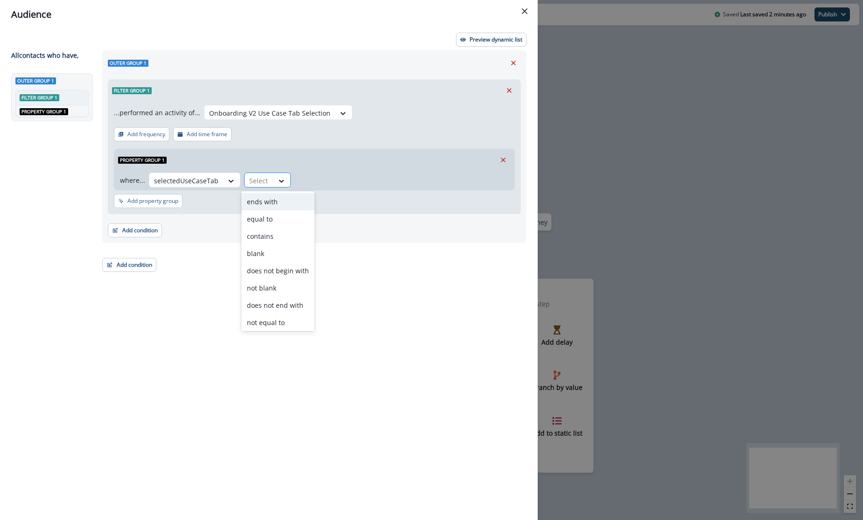
click at [262, 177] on div at bounding box center [259, 181] width 20 height 12
click at [277, 238] on div "contains" at bounding box center [277, 236] width 73 height 17
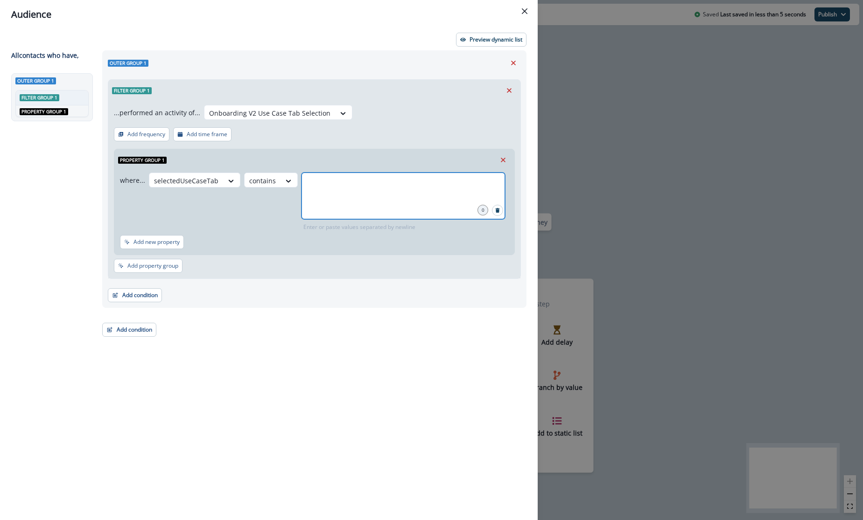
click at [331, 183] on input "text" at bounding box center [403, 184] width 201 height 19
type input "**********"
click at [375, 399] on div "Outer group 1 Filter group 1 ...performed an activity of... Onboarding V2 Use C…" at bounding box center [312, 268] width 430 height 436
click at [481, 38] on p "Preview dynamic list" at bounding box center [496, 39] width 53 height 7
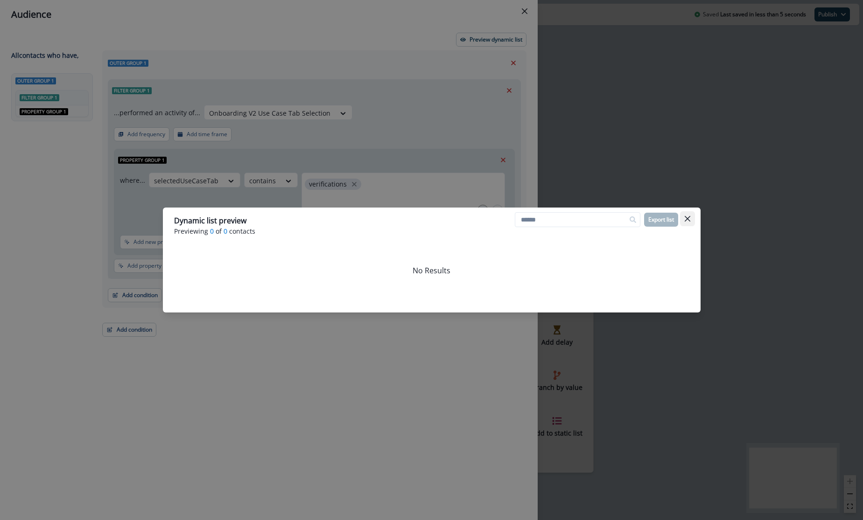
click at [688, 219] on icon "Close" at bounding box center [687, 219] width 6 height 6
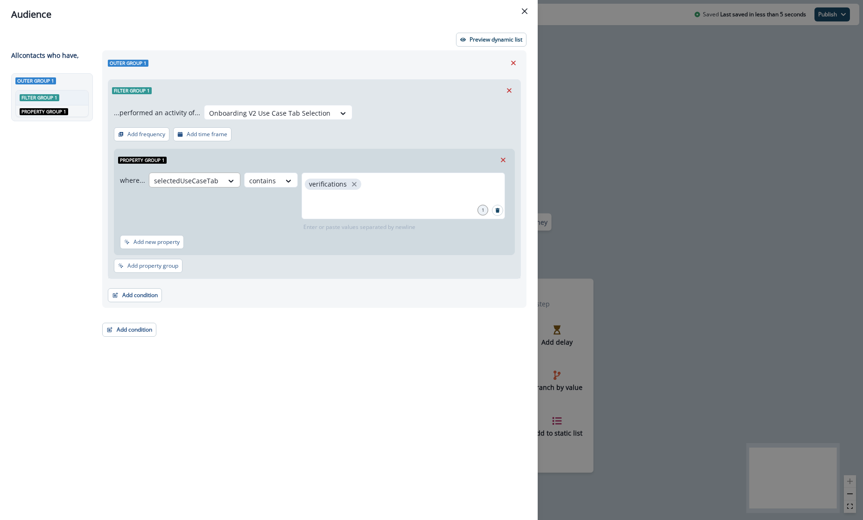
click at [220, 178] on div "selectedUseCaseTab" at bounding box center [186, 180] width 74 height 15
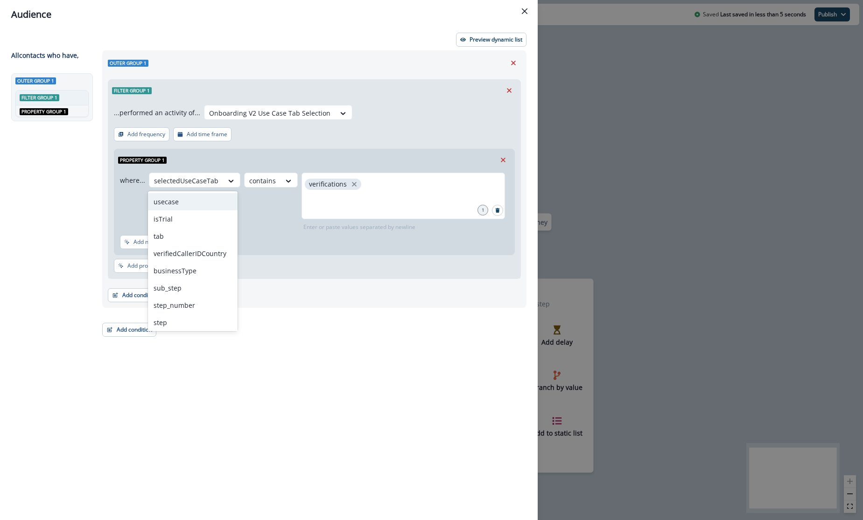
click at [169, 200] on div "usecase" at bounding box center [193, 201] width 90 height 17
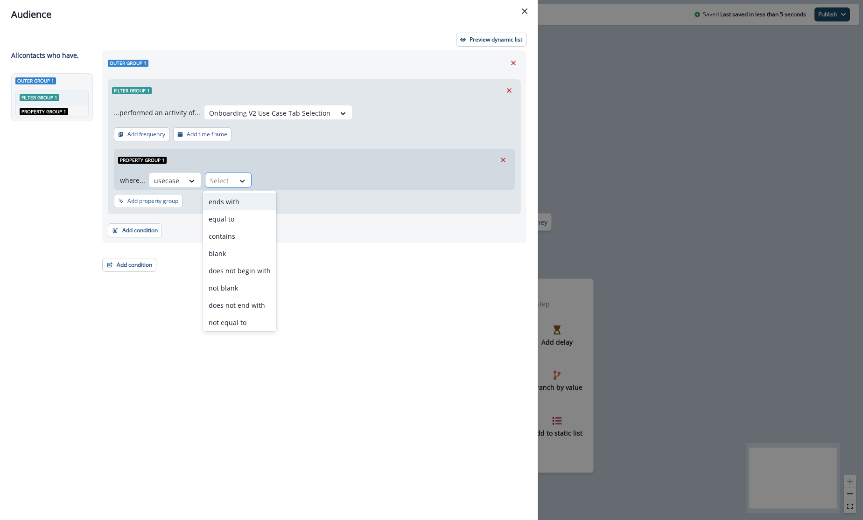
click at [245, 182] on div at bounding box center [242, 180] width 16 height 9
click at [236, 236] on div "contains" at bounding box center [239, 236] width 73 height 17
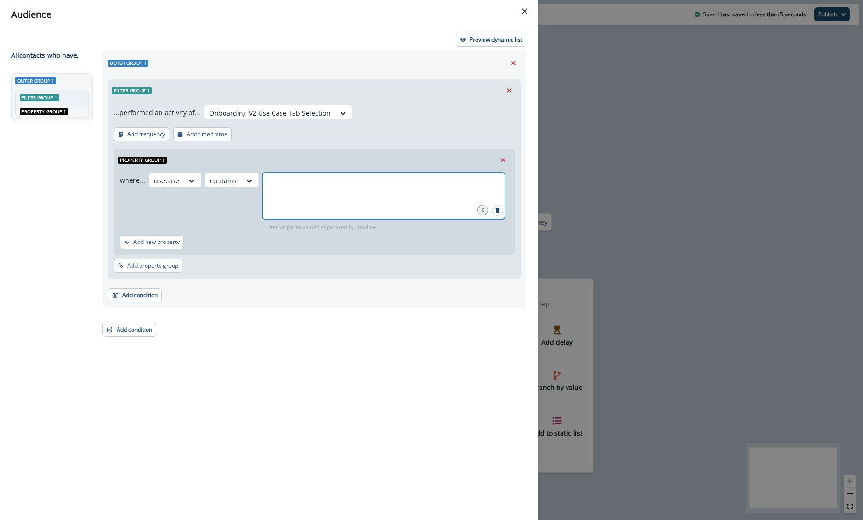
click at [310, 191] on input "text" at bounding box center [384, 184] width 240 height 19
type input "**********"
click at [329, 336] on div "Outer group 1 Filter group 1 ...performed an activity of... Onboarding V2 Use C…" at bounding box center [312, 268] width 430 height 436
click at [488, 36] on p "Preview dynamic list" at bounding box center [496, 39] width 53 height 7
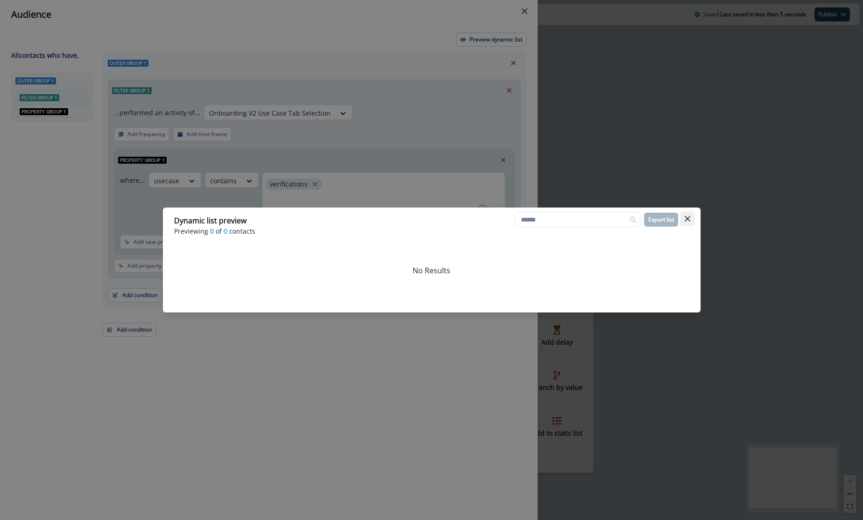
click at [690, 218] on button "Close" at bounding box center [687, 218] width 15 height 15
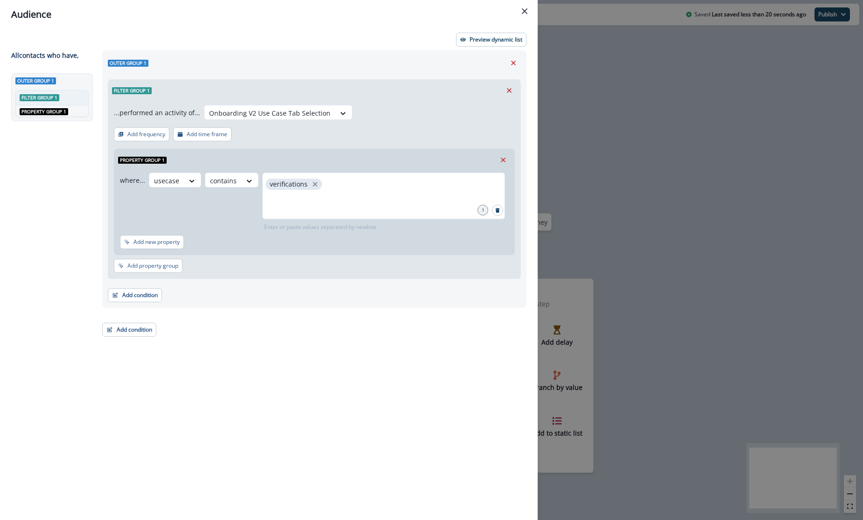
click at [646, 163] on div "Audience Preview dynamic list All contact s who have, Outer group 1 Filter grou…" at bounding box center [431, 260] width 863 height 520
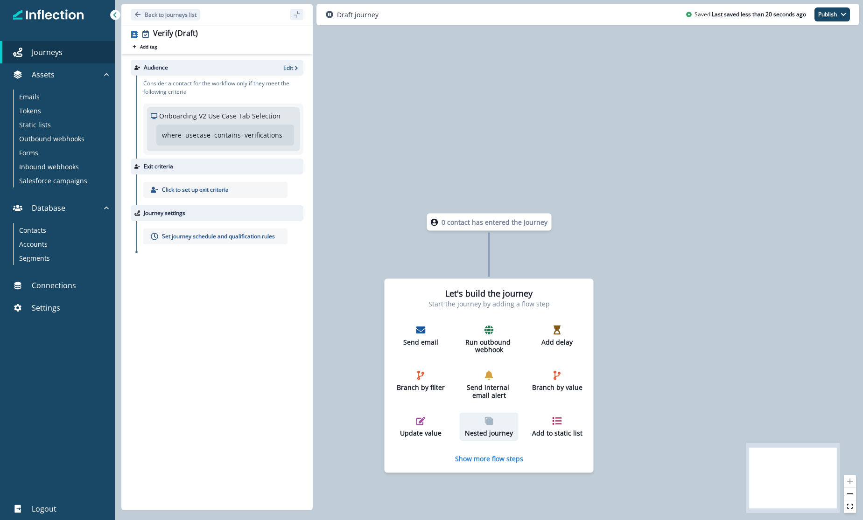
click at [491, 421] on icon "button" at bounding box center [489, 422] width 7 height 7
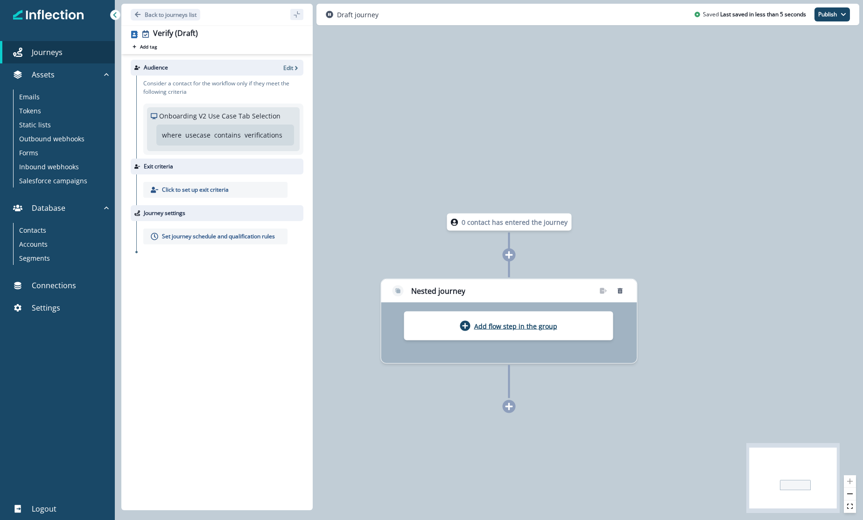
click at [487, 325] on p "Add flow step in the group" at bounding box center [515, 326] width 83 height 9
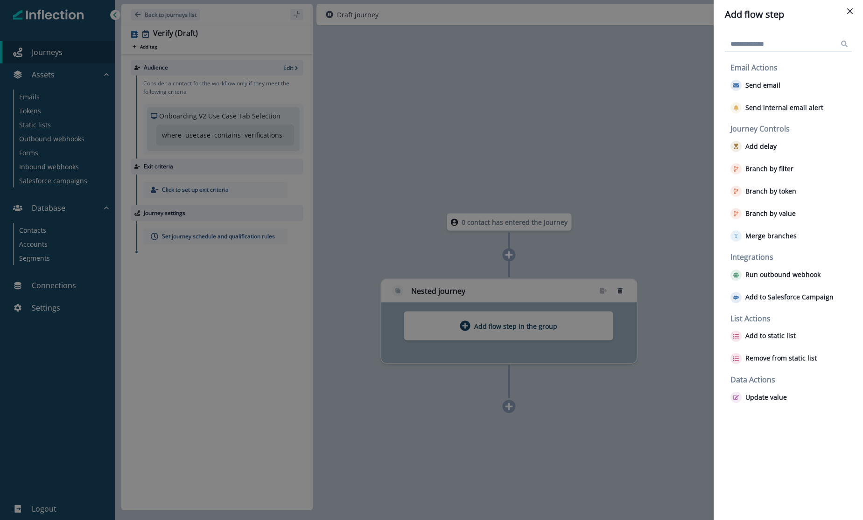
click at [455, 138] on div "Add flow step Email Actions Send email Send internal email alert Journey Contro…" at bounding box center [431, 260] width 863 height 520
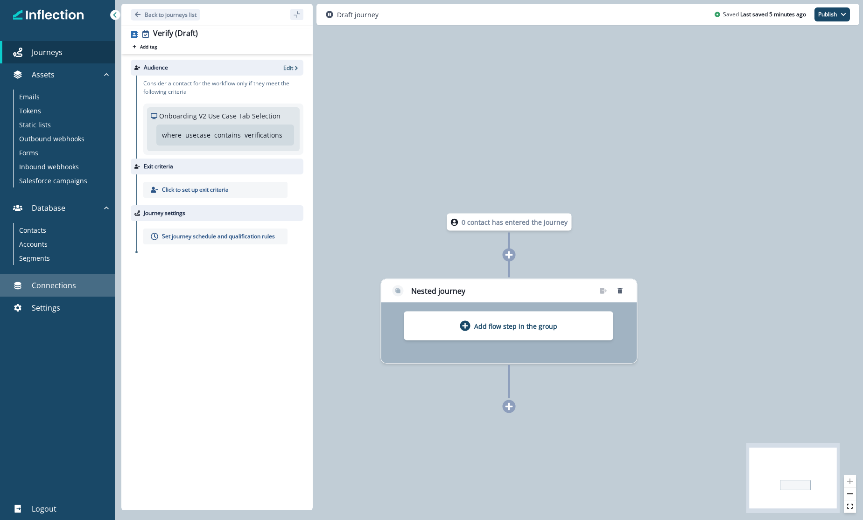
click at [54, 288] on p "Connections" at bounding box center [54, 285] width 44 height 11
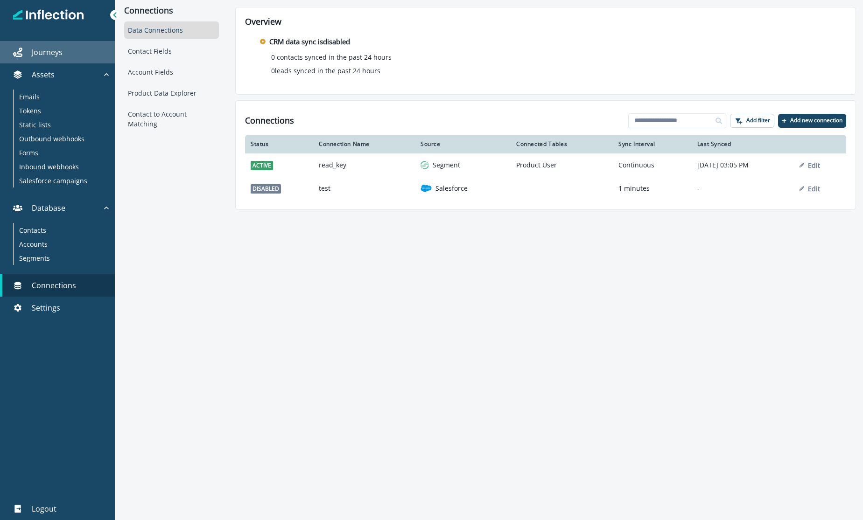
click at [51, 51] on p "Journeys" at bounding box center [47, 52] width 31 height 11
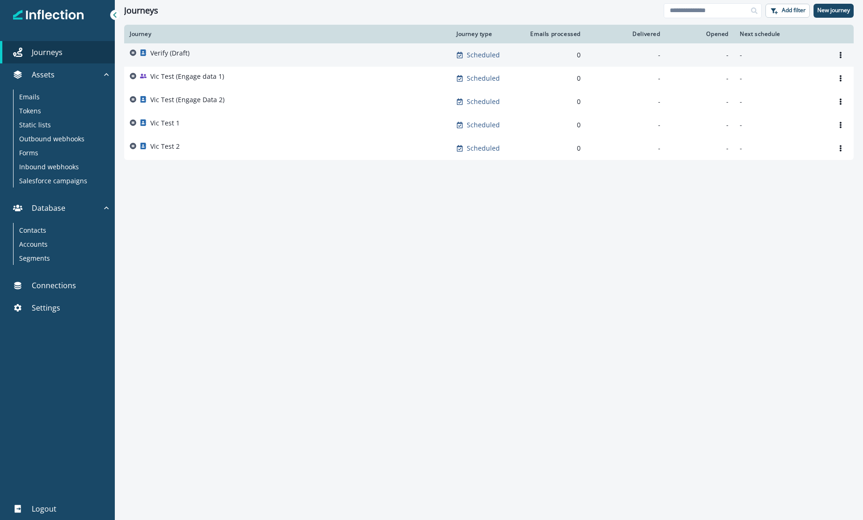
click at [187, 52] on p "Verify (Draft)" at bounding box center [169, 53] width 39 height 9
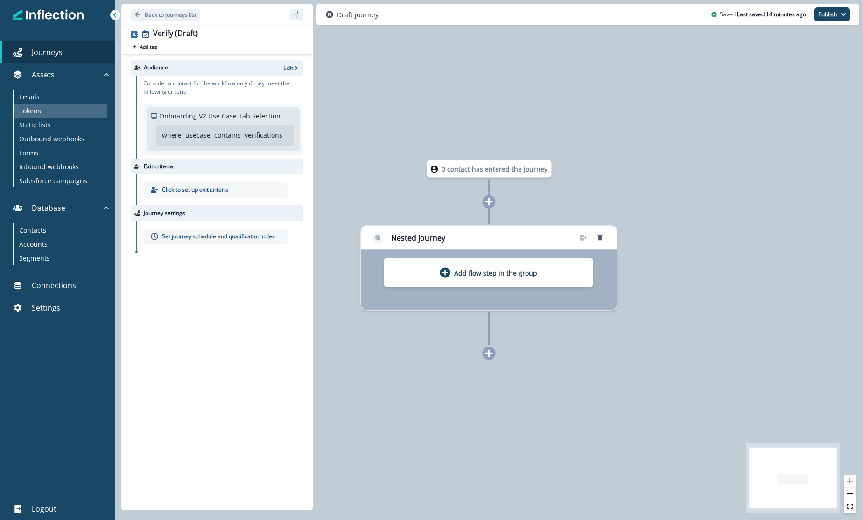
click at [42, 112] on div "Tokens" at bounding box center [61, 111] width 94 height 14
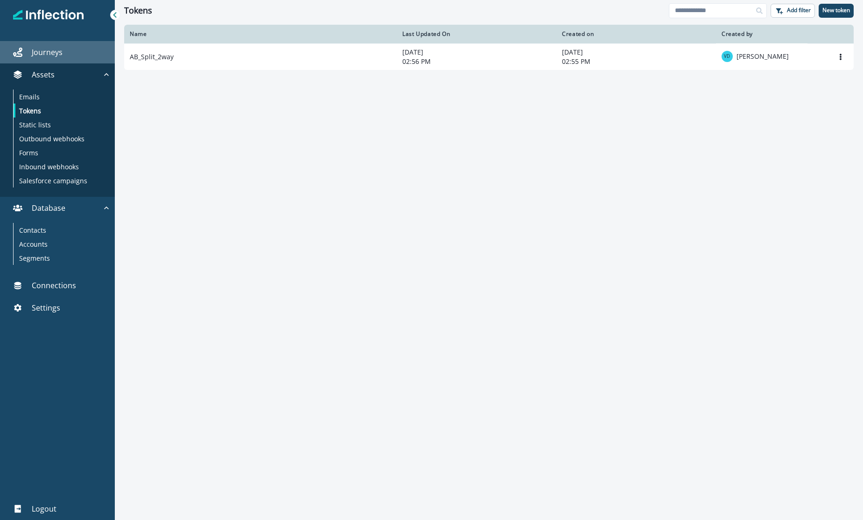
click at [56, 50] on p "Journeys" at bounding box center [47, 52] width 31 height 11
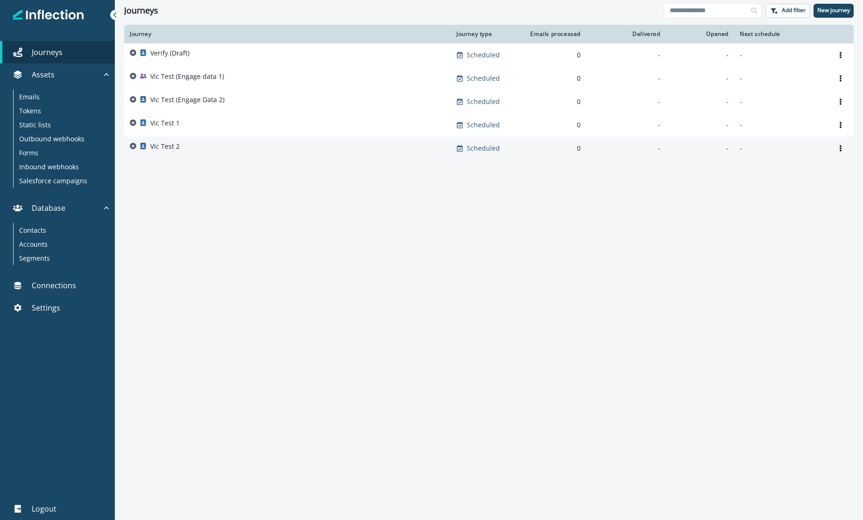
click at [194, 151] on div "Vic Test 2" at bounding box center [288, 148] width 316 height 13
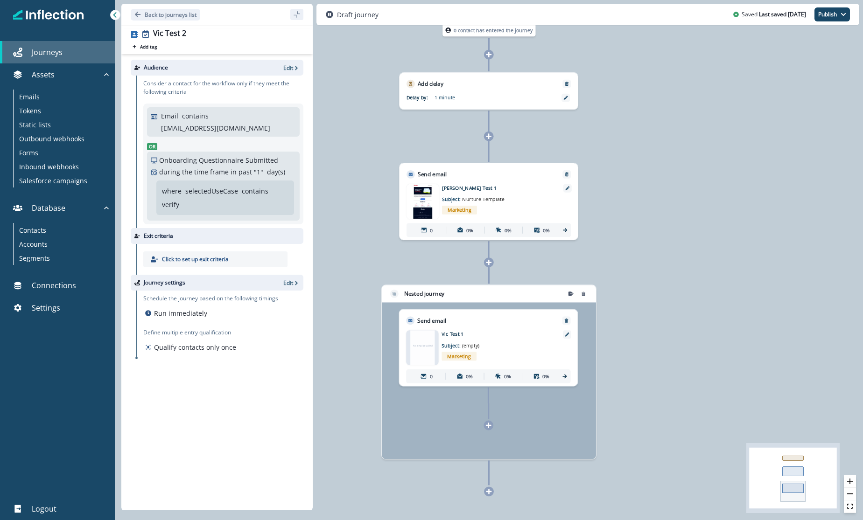
click at [68, 54] on div "Journeys" at bounding box center [57, 52] width 107 height 11
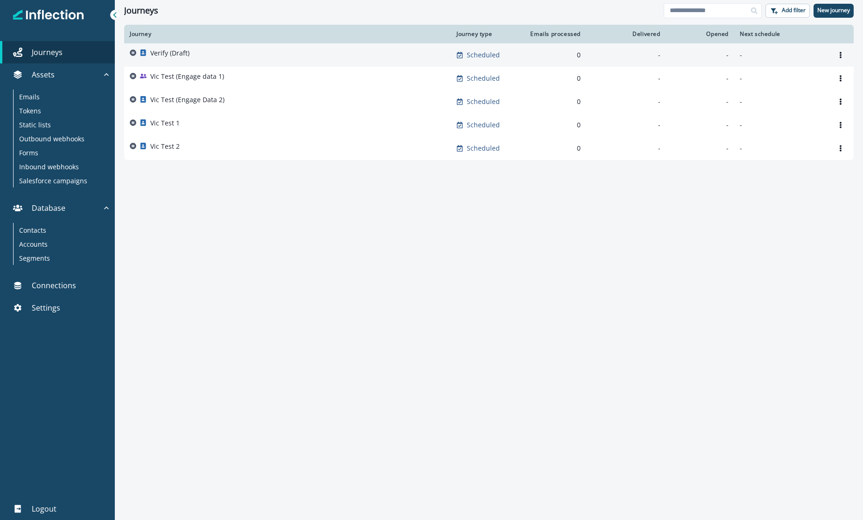
click at [168, 54] on p "Verify (Draft)" at bounding box center [169, 53] width 39 height 9
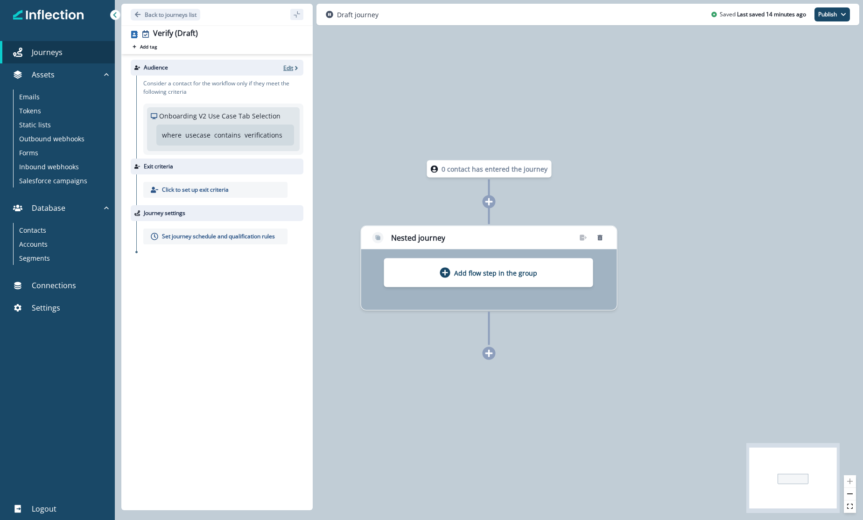
click at [288, 69] on p "Edit" at bounding box center [288, 68] width 10 height 8
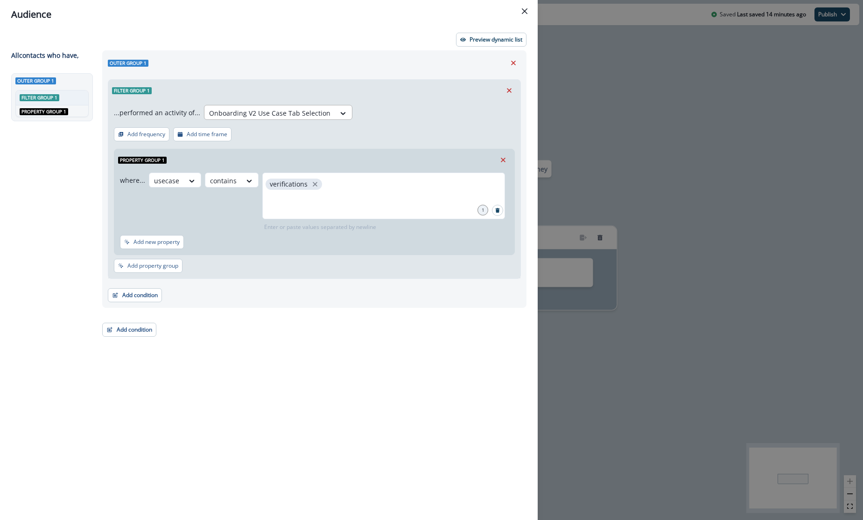
click at [279, 112] on div at bounding box center [269, 113] width 121 height 12
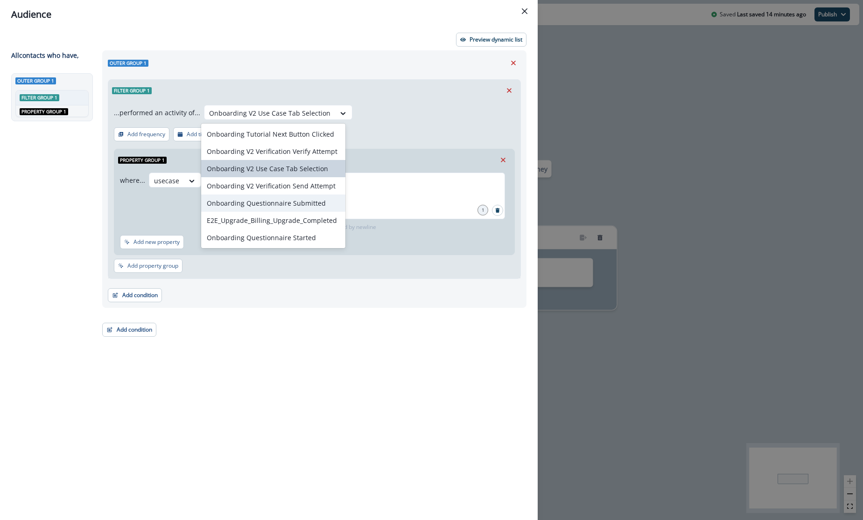
click at [273, 199] on div "Onboarding Questionnaire Submitted" at bounding box center [273, 203] width 145 height 17
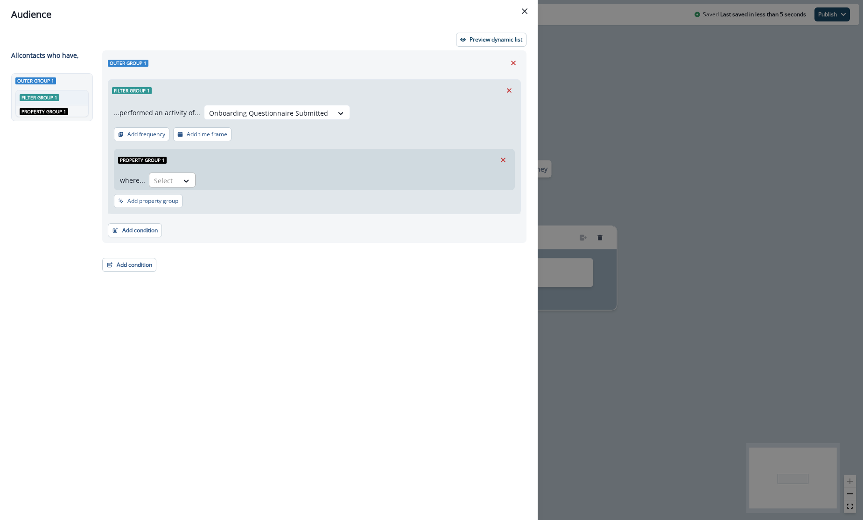
click at [172, 185] on div at bounding box center [164, 181] width 20 height 12
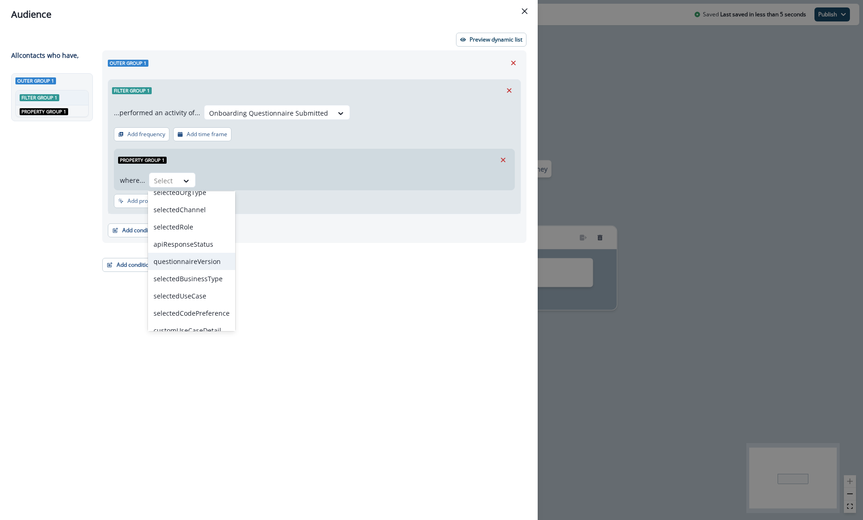
scroll to position [36, 0]
click at [188, 269] on div "selectedUseCase" at bounding box center [191, 268] width 87 height 17
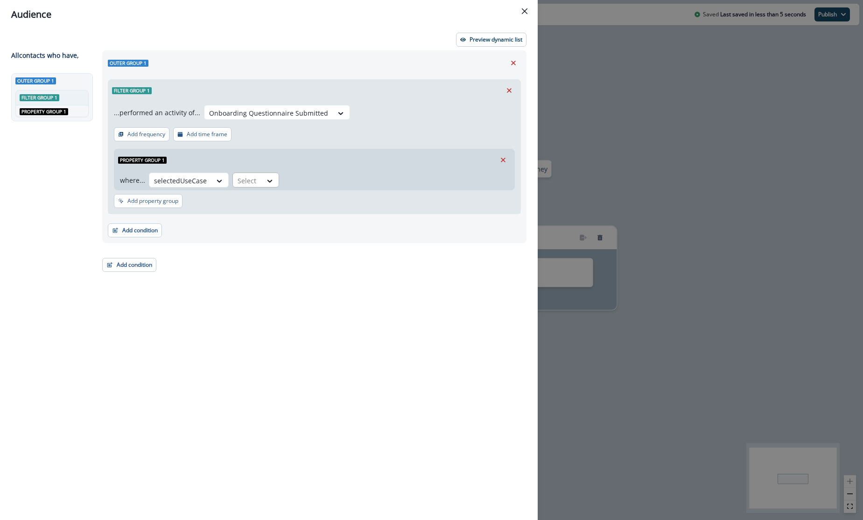
click at [246, 178] on div at bounding box center [248, 181] width 20 height 12
click at [254, 239] on div "contains" at bounding box center [266, 236] width 73 height 17
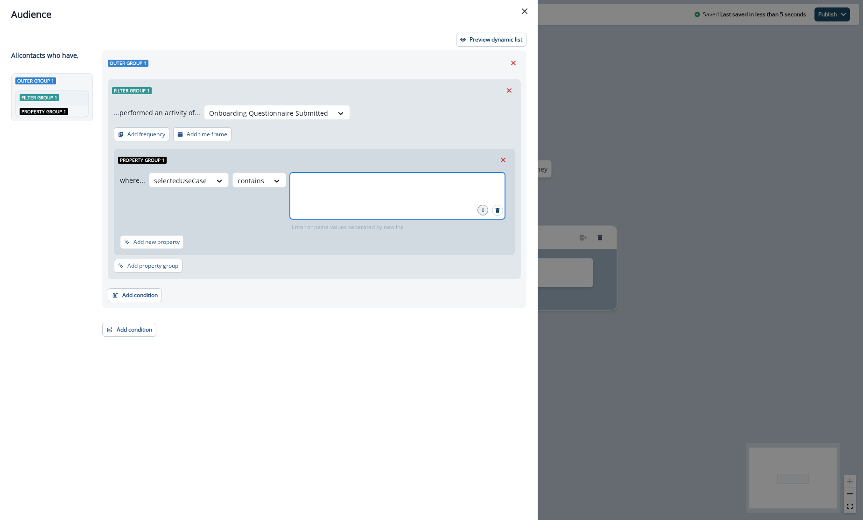
click at [302, 184] on input "text" at bounding box center [397, 184] width 212 height 19
type input "******"
click at [319, 352] on div "Outer group 1 Filter group 1 ...performed an activity of... Onboarding Question…" at bounding box center [312, 268] width 430 height 436
click at [481, 38] on p "Preview dynamic list" at bounding box center [496, 39] width 53 height 7
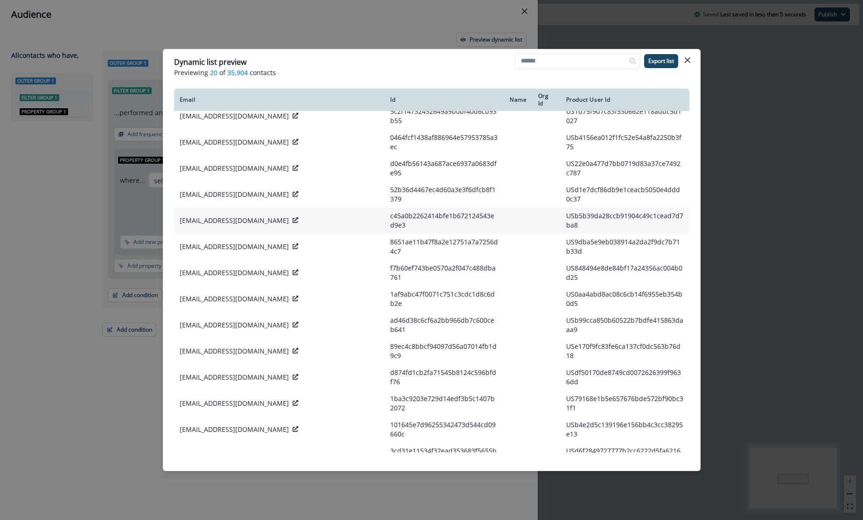
scroll to position [0, 0]
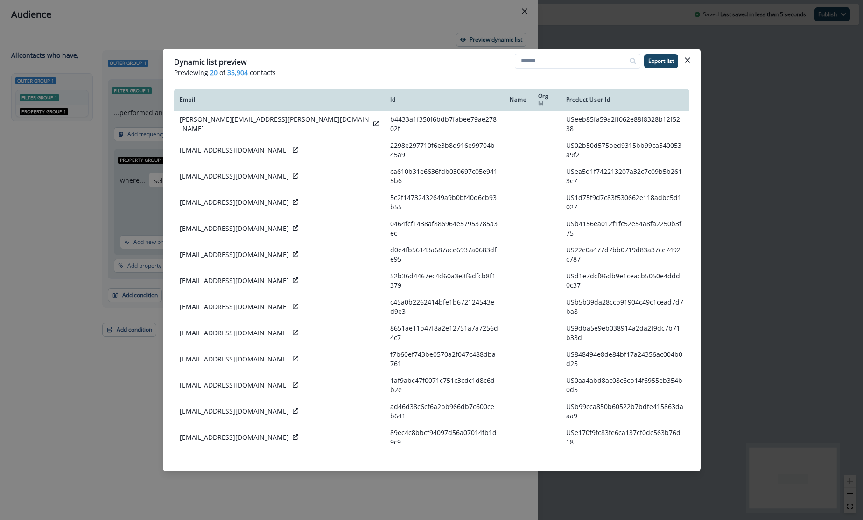
click at [127, 388] on div "Dynamic list preview Previewing 20 of 35,904 contacts Export list Email Id Name…" at bounding box center [431, 260] width 863 height 520
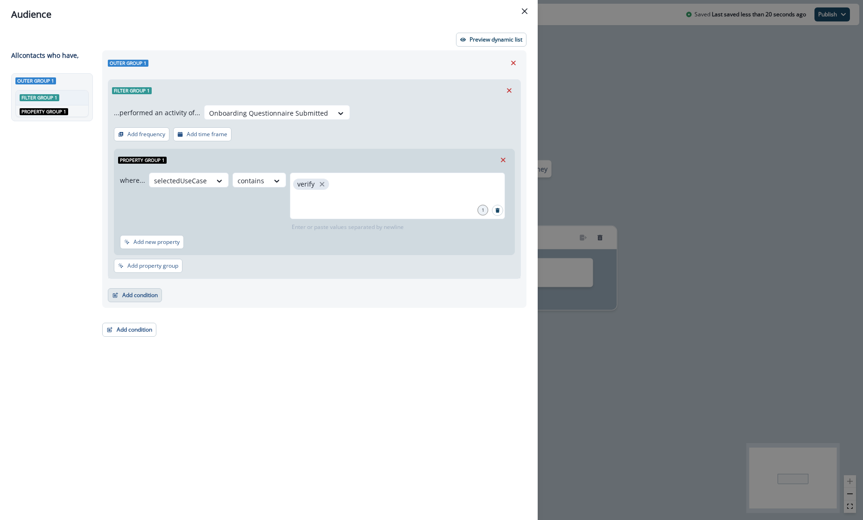
click at [141, 294] on button "Add condition" at bounding box center [135, 295] width 54 height 14
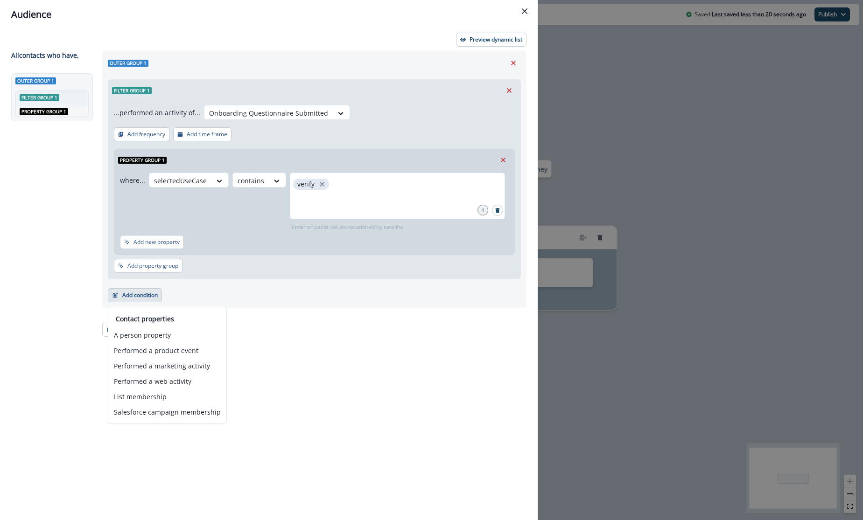
click at [212, 289] on div "Add condition Contact properties A person property Performed a product event Pe…" at bounding box center [314, 290] width 413 height 23
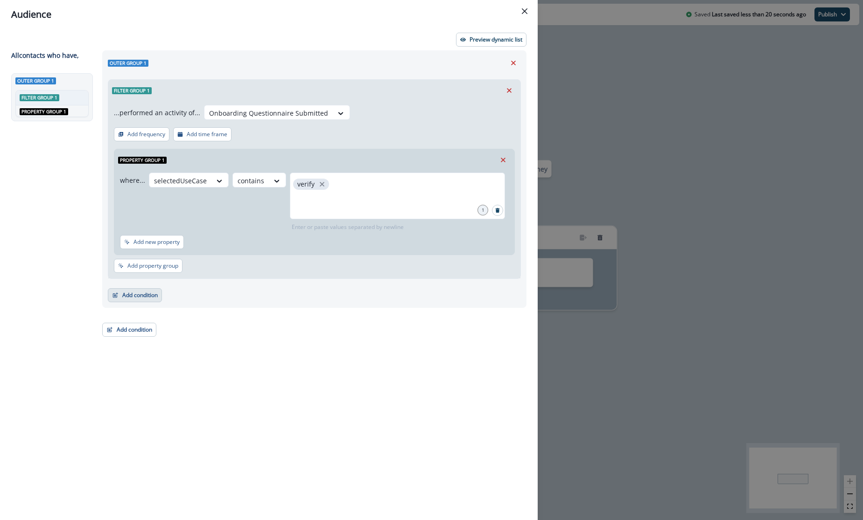
click at [144, 296] on button "Add condition" at bounding box center [135, 295] width 54 height 14
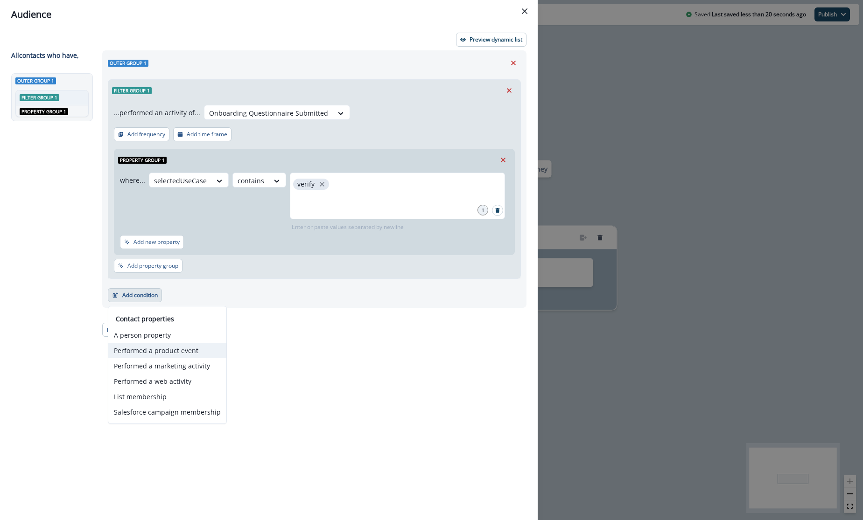
click at [160, 351] on button "Performed a product event" at bounding box center [167, 350] width 118 height 15
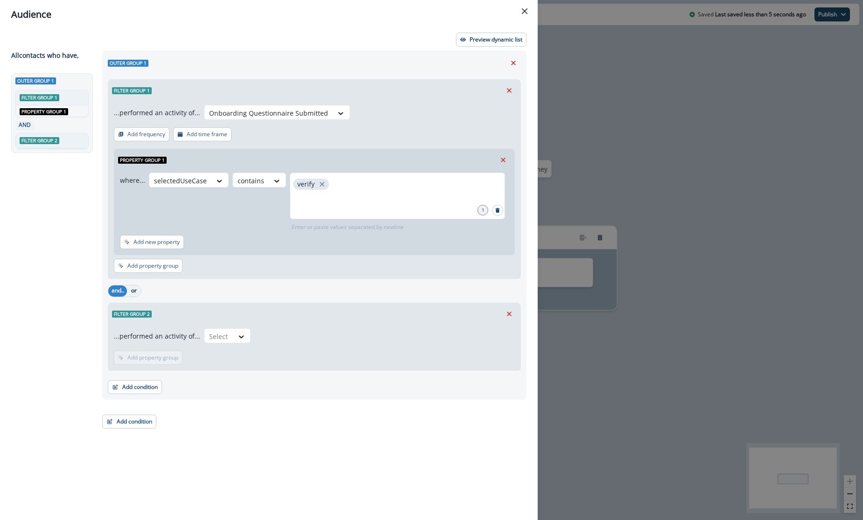
click at [134, 291] on button "or" at bounding box center [134, 291] width 14 height 11
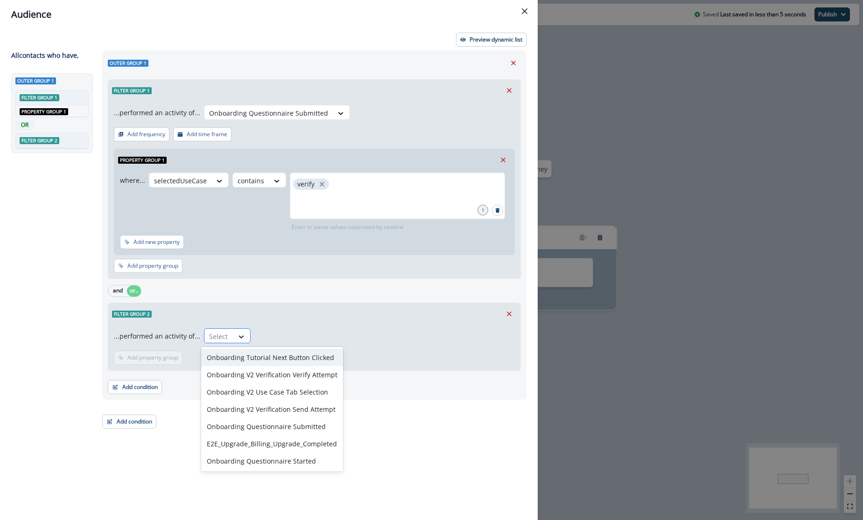
click at [233, 335] on div at bounding box center [241, 336] width 16 height 9
click at [283, 392] on div "Onboarding V2 Use Case Tab Selection" at bounding box center [272, 392] width 142 height 17
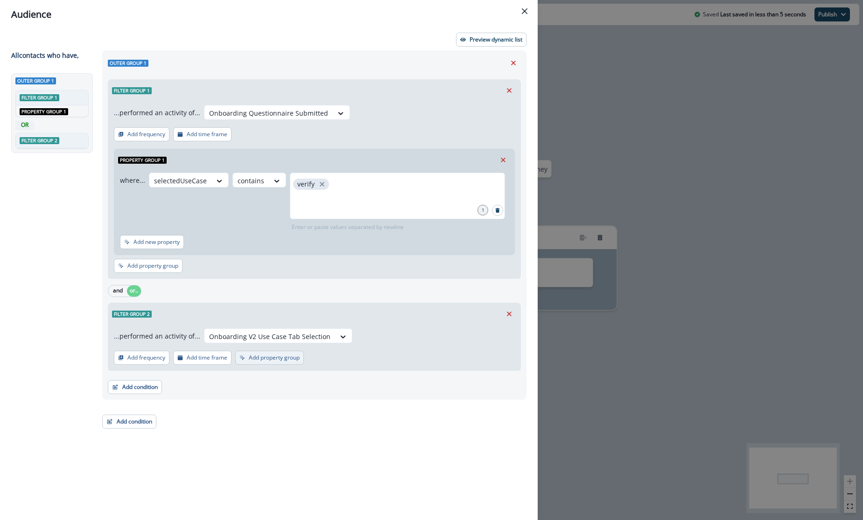
click at [251, 356] on p "Add property group" at bounding box center [274, 358] width 51 height 7
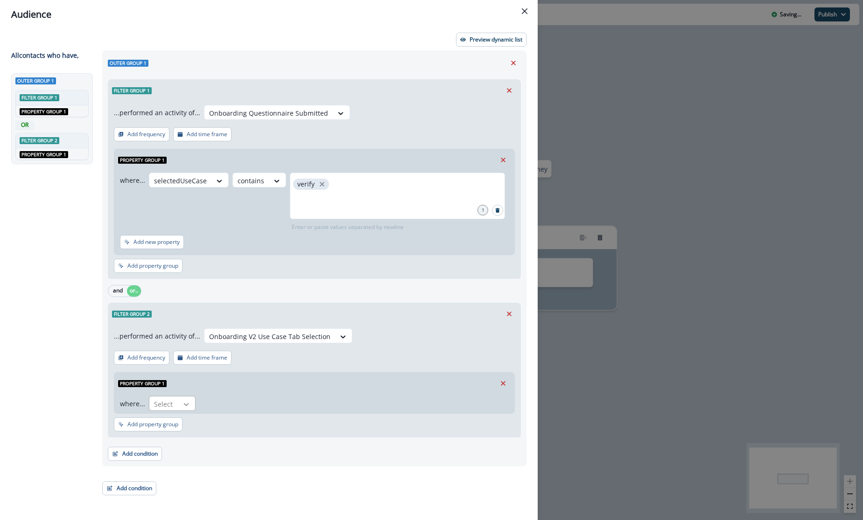
click at [178, 404] on div at bounding box center [186, 404] width 16 height 9
click at [194, 489] on div "selectedUseCaseTab" at bounding box center [190, 488] width 84 height 17
click at [259, 400] on div at bounding box center [259, 405] width 20 height 12
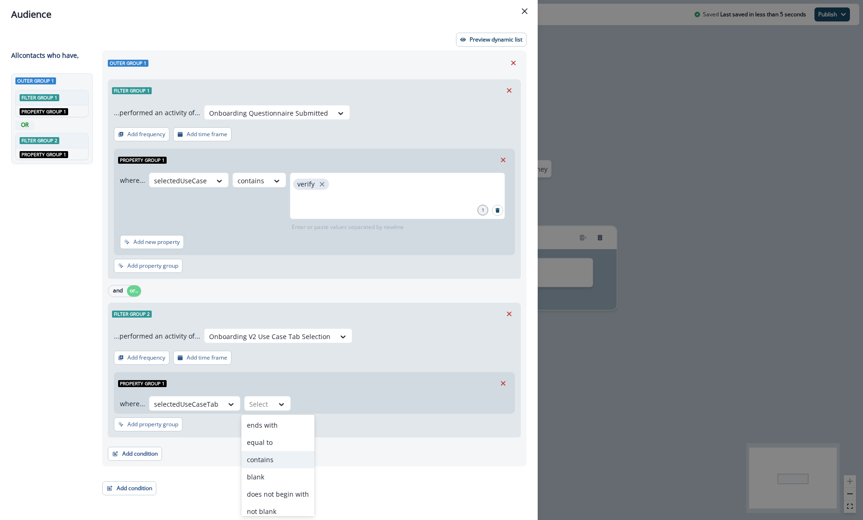
click at [264, 461] on div "contains" at bounding box center [277, 459] width 73 height 17
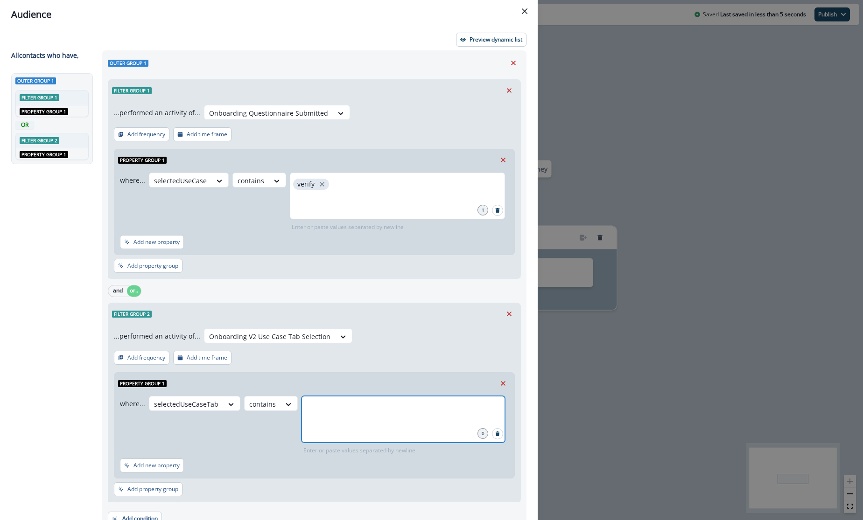
click at [331, 413] on input "text" at bounding box center [403, 408] width 201 height 19
type input "******"
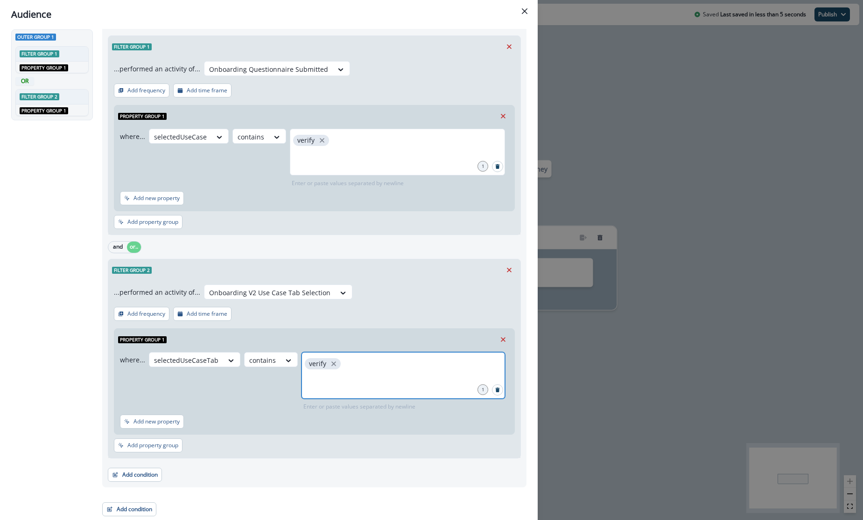
click at [343, 379] on input "text" at bounding box center [403, 383] width 201 height 19
click at [292, 499] on div "Outer group 1 Filter group 1 ...performed an activity of... Onboarding Question…" at bounding box center [312, 262] width 430 height 510
click at [26, 397] on div "Outer group 1 Filter group 1 AND Property group 1 OR Filter group 2 AND Propert…" at bounding box center [53, 235] width 85 height 413
click at [641, 95] on div "Audience Preview dynamic list All contact s who have, Outer group 1 Filter grou…" at bounding box center [431, 260] width 863 height 520
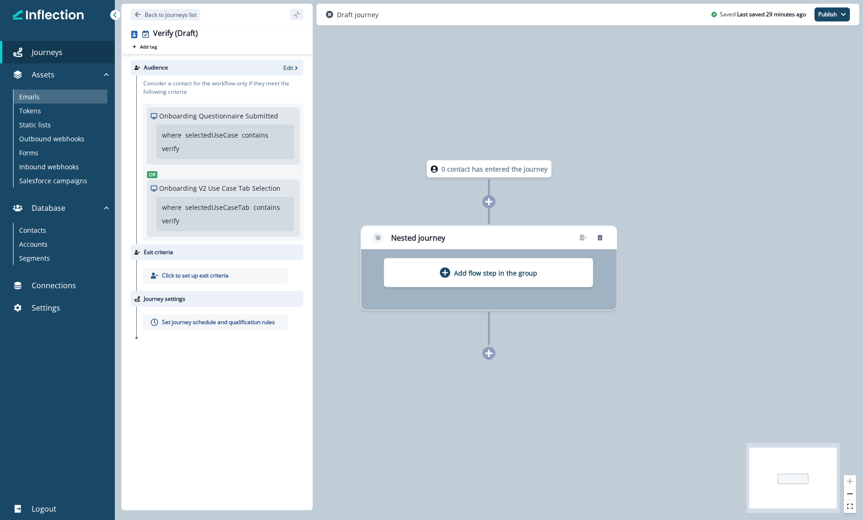
click at [43, 92] on div "Emails" at bounding box center [61, 97] width 94 height 14
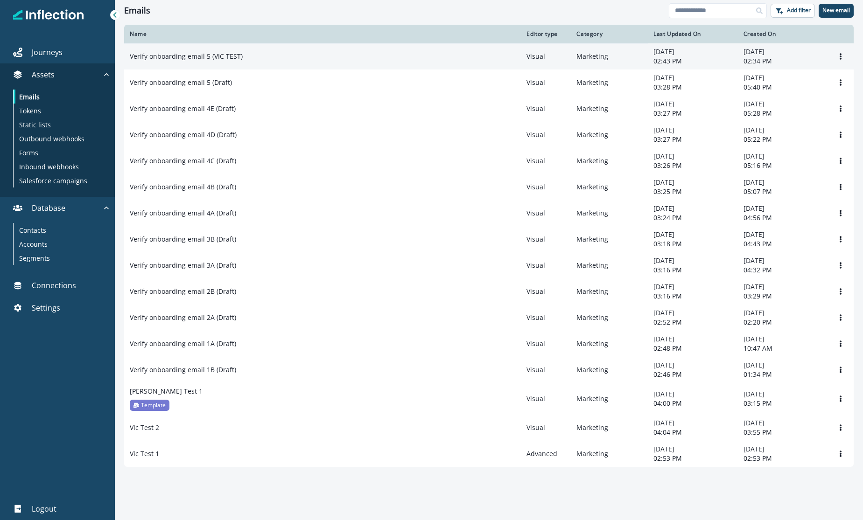
click at [263, 63] on td "Verify onboarding email 5 (VIC TEST)" at bounding box center [322, 56] width 397 height 26
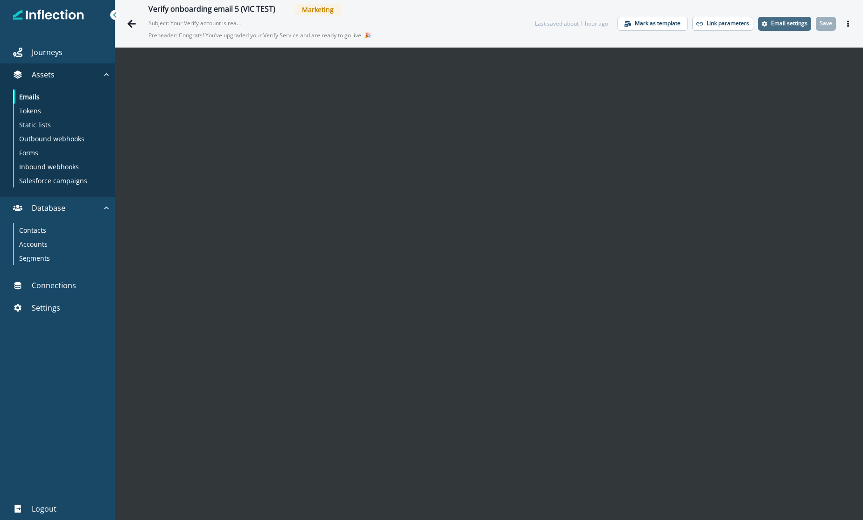
click at [692, 23] on p "Email settings" at bounding box center [789, 23] width 36 height 7
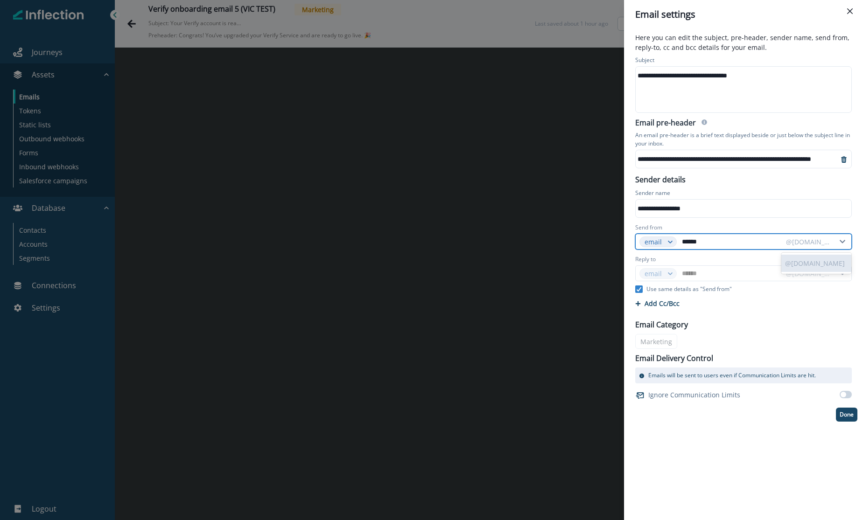
click at [692, 240] on div "@[DOMAIN_NAME]" at bounding box center [808, 242] width 45 height 10
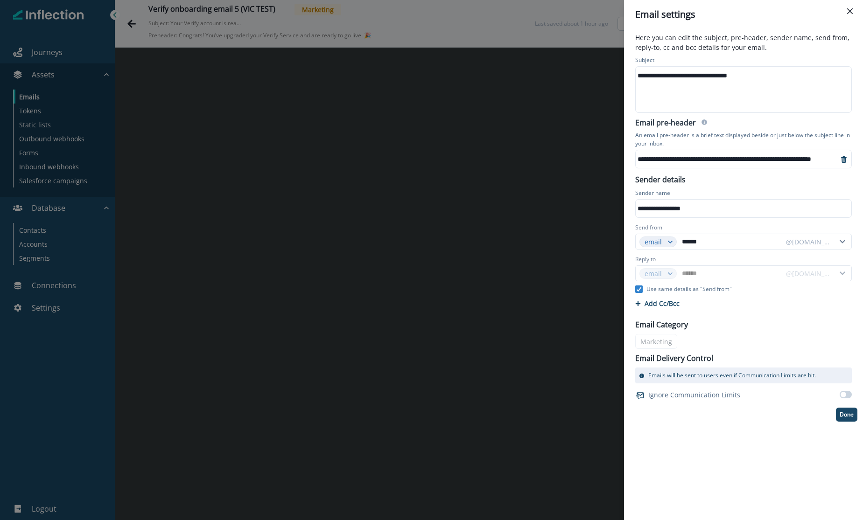
click at [451, 178] on div "**********" at bounding box center [431, 260] width 863 height 520
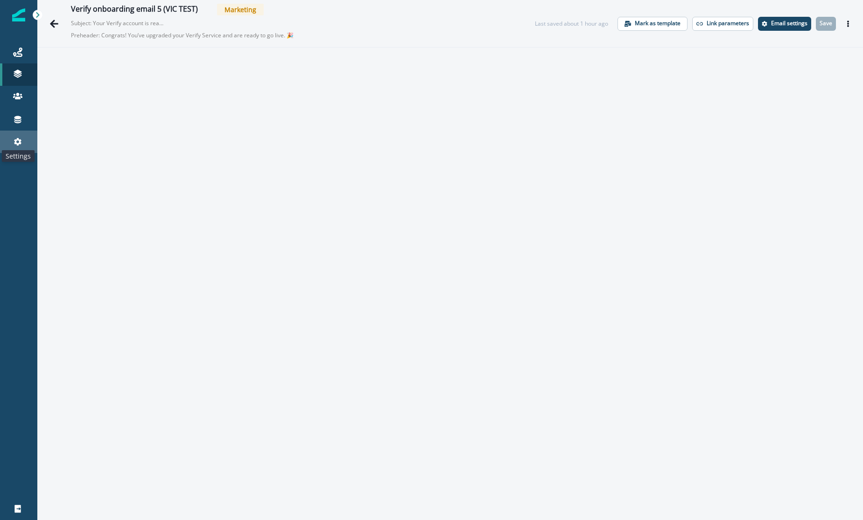
click at [13, 141] on icon at bounding box center [17, 141] width 9 height 9
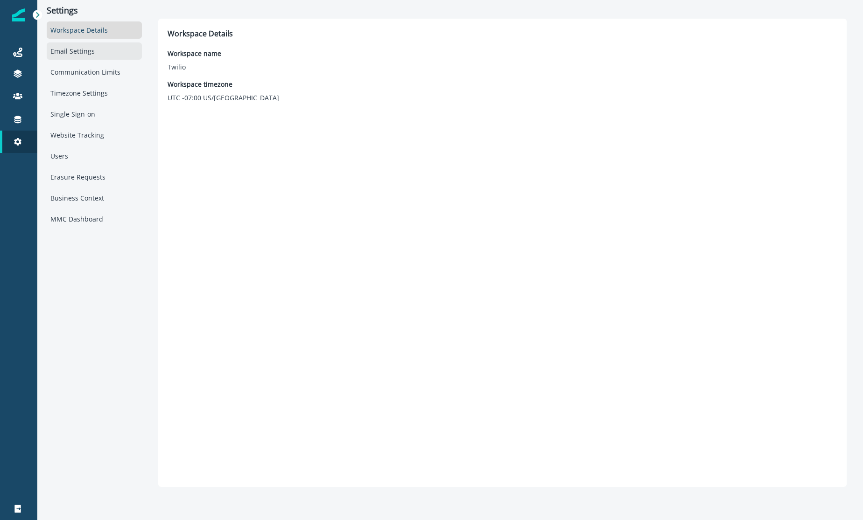
click at [78, 56] on div "Email Settings" at bounding box center [94, 50] width 95 height 17
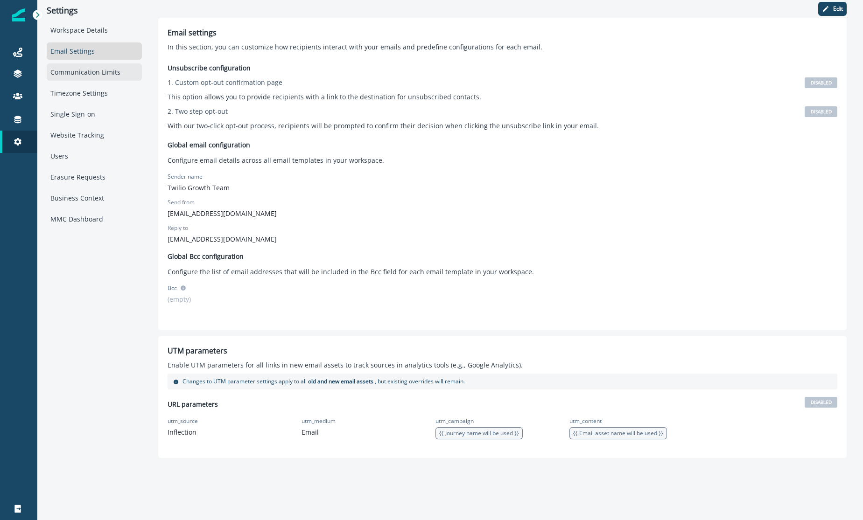
click at [81, 72] on div "Communication Limits" at bounding box center [94, 71] width 95 height 17
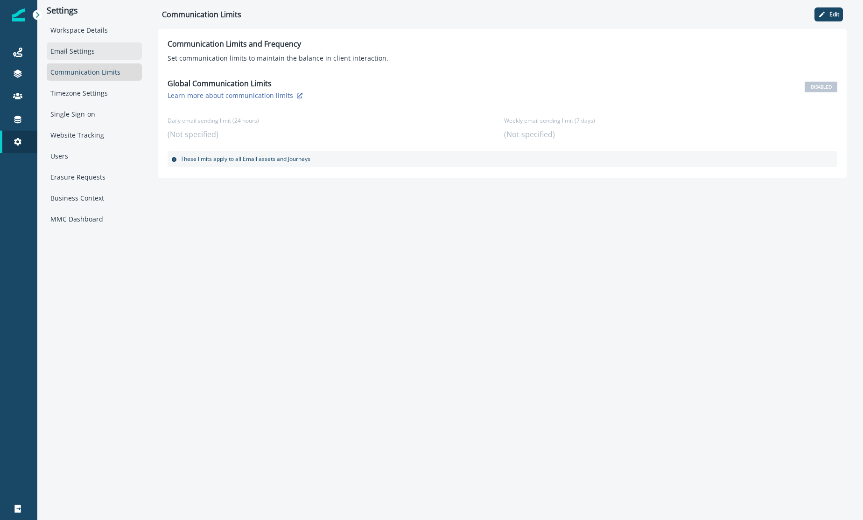
click at [82, 49] on div "Email Settings" at bounding box center [94, 50] width 95 height 17
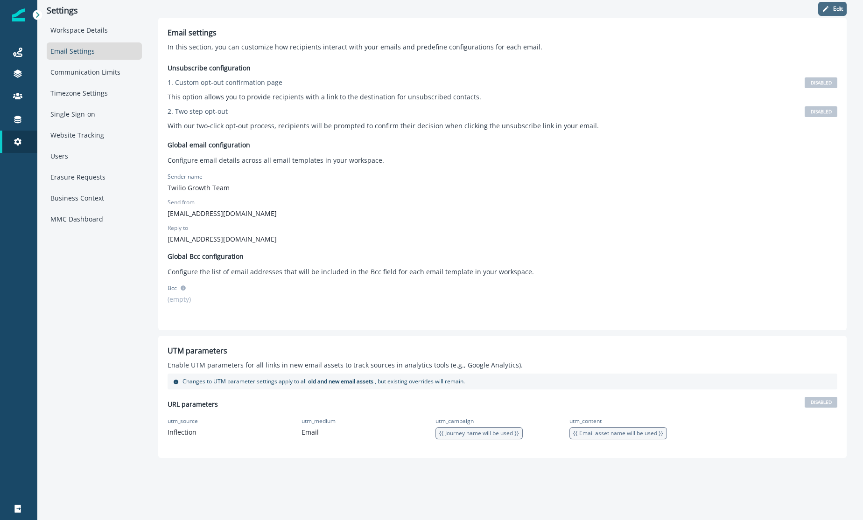
click at [843, 2] on button "Edit" at bounding box center [832, 9] width 28 height 14
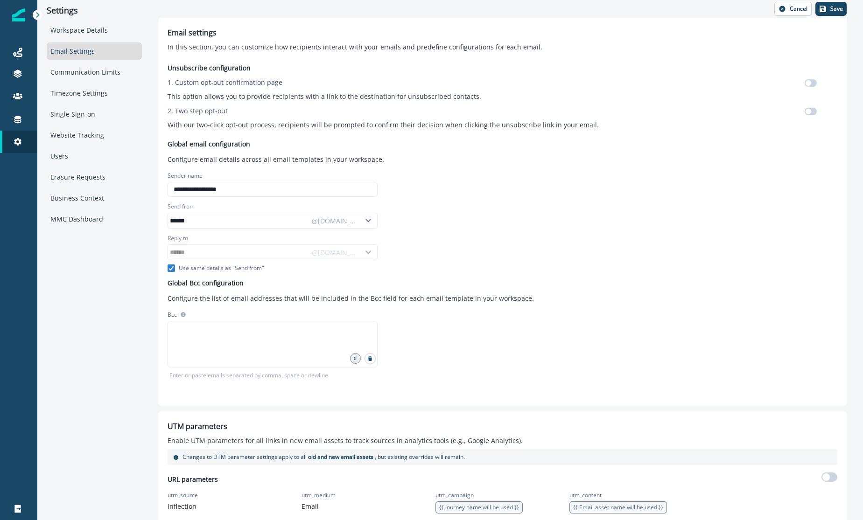
click at [190, 268] on p "Use same details as "Send from"" at bounding box center [221, 268] width 85 height 8
click at [364, 251] on icon at bounding box center [368, 252] width 14 height 7
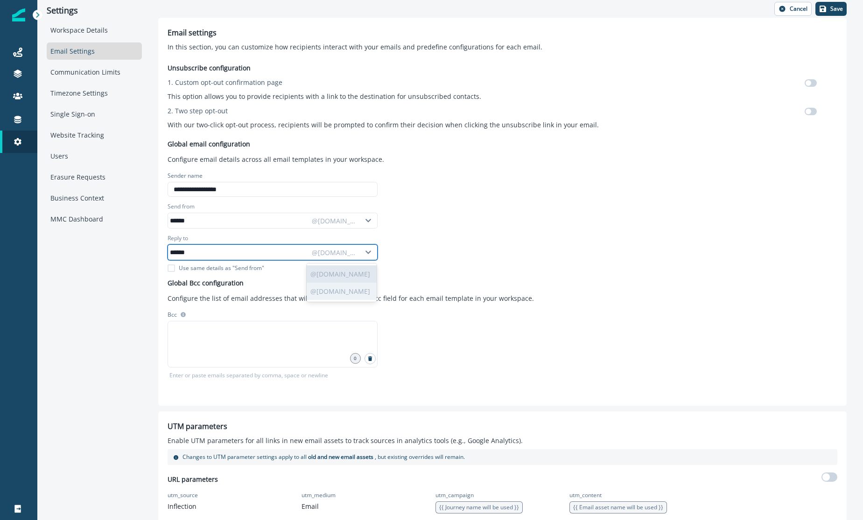
click at [340, 286] on p "@[DOMAIN_NAME]" at bounding box center [342, 291] width 70 height 17
click at [259, 250] on input "******" at bounding box center [238, 252] width 140 height 15
type input "***"
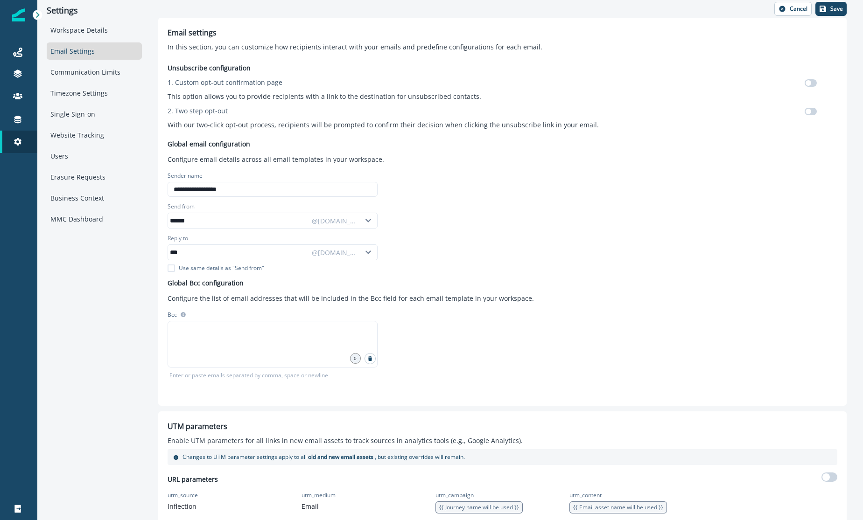
click at [471, 250] on div "**********" at bounding box center [503, 226] width 670 height 341
click at [822, 9] on button "Save" at bounding box center [830, 9] width 31 height 14
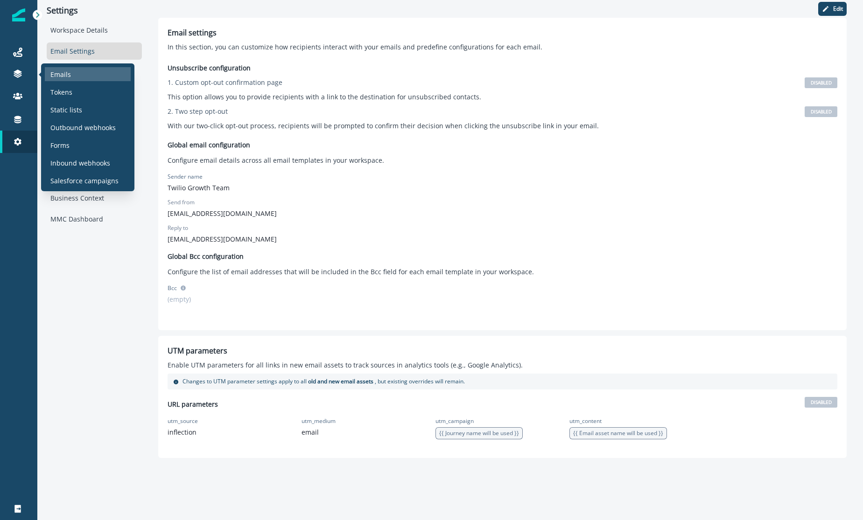
click at [68, 69] on div "Emails" at bounding box center [88, 74] width 86 height 14
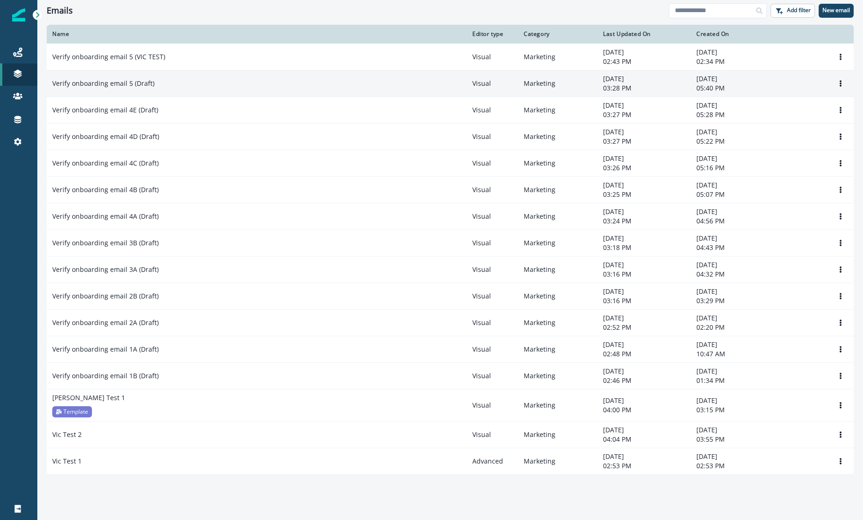
click at [130, 86] on p "Verify onboarding email 5 (Draft)" at bounding box center [103, 83] width 102 height 9
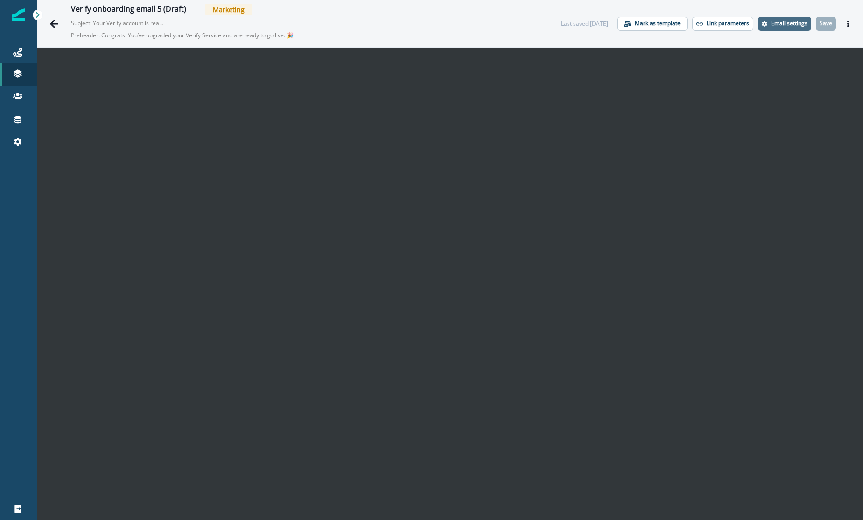
click at [799, 21] on p "Email settings" at bounding box center [789, 23] width 36 height 7
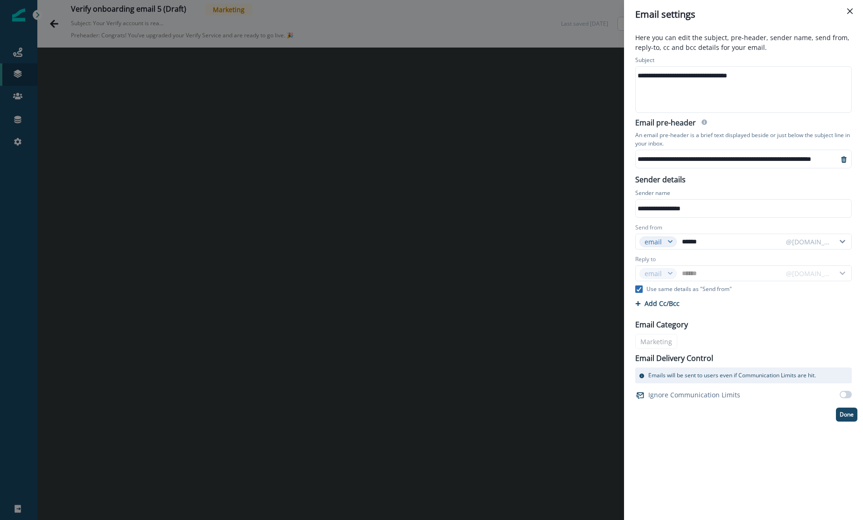
click at [642, 290] on span at bounding box center [638, 289] width 7 height 7
click at [822, 277] on div "@[DOMAIN_NAME]" at bounding box center [808, 274] width 45 height 10
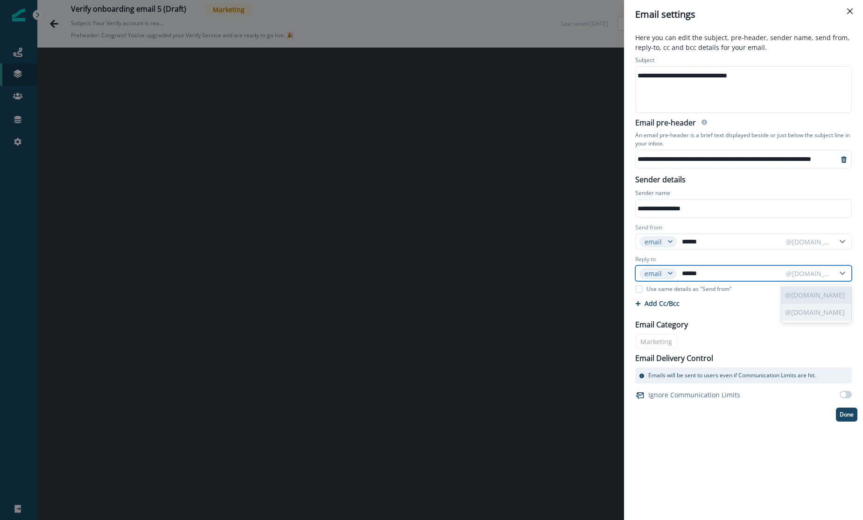
click at [812, 319] on p "@[DOMAIN_NAME]" at bounding box center [816, 312] width 70 height 17
click at [756, 279] on input "******" at bounding box center [731, 273] width 102 height 15
type input "***"
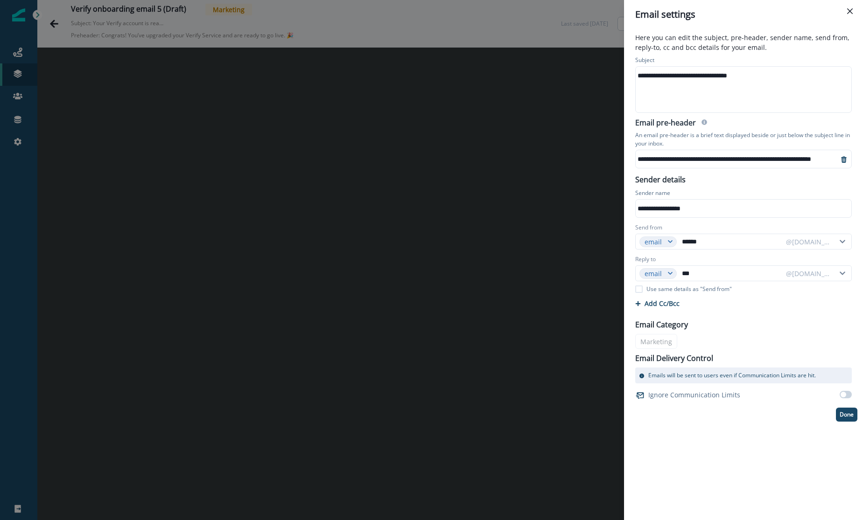
click at [686, 471] on div "**********" at bounding box center [743, 275] width 239 height 492
click at [847, 412] on p "Done" at bounding box center [847, 415] width 14 height 7
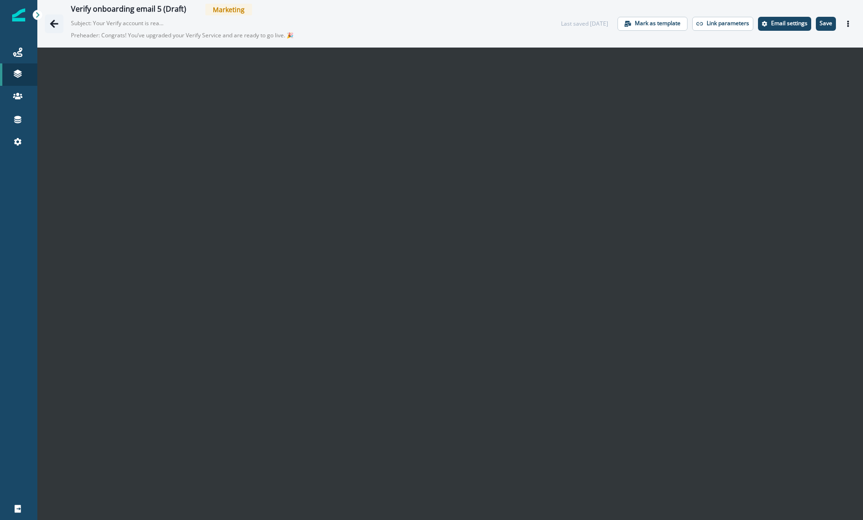
click at [54, 24] on icon "Go back" at bounding box center [53, 23] width 9 height 9
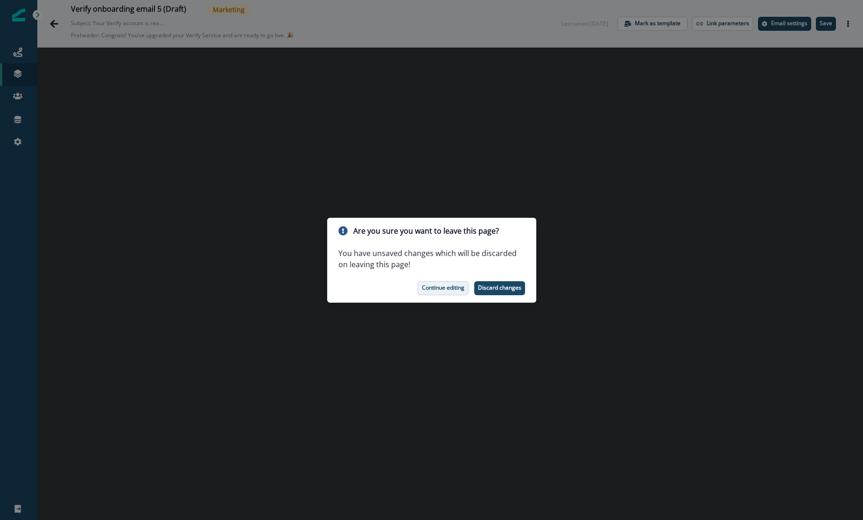
click at [447, 290] on p "Continue editing" at bounding box center [443, 288] width 42 height 7
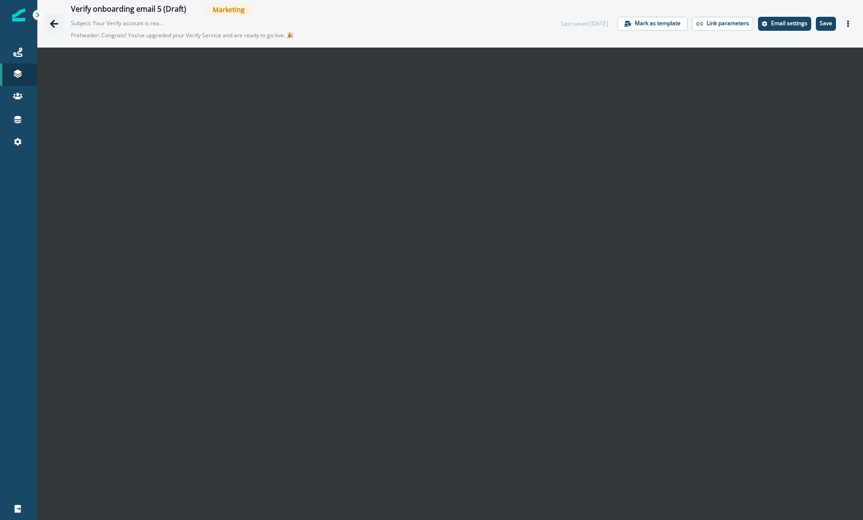
click at [53, 22] on icon "Go back" at bounding box center [54, 24] width 8 height 8
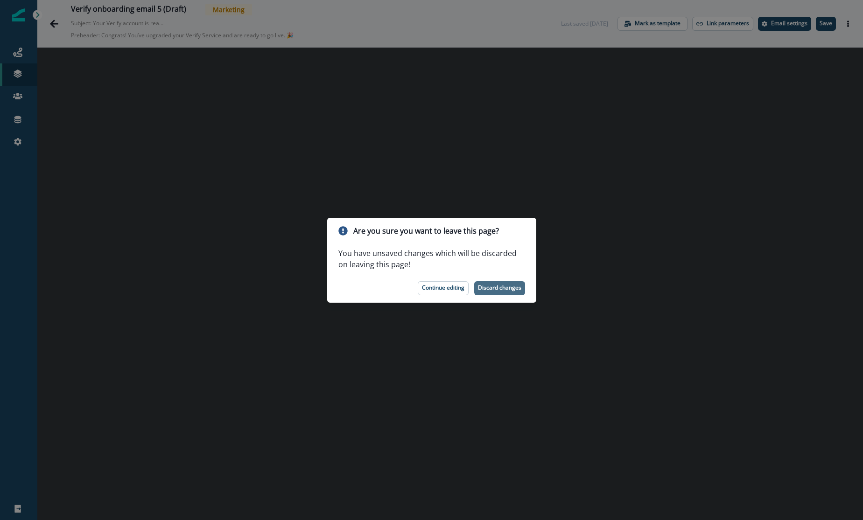
click at [502, 288] on p "Discard changes" at bounding box center [499, 288] width 43 height 7
